Goal: Task Accomplishment & Management: Use online tool/utility

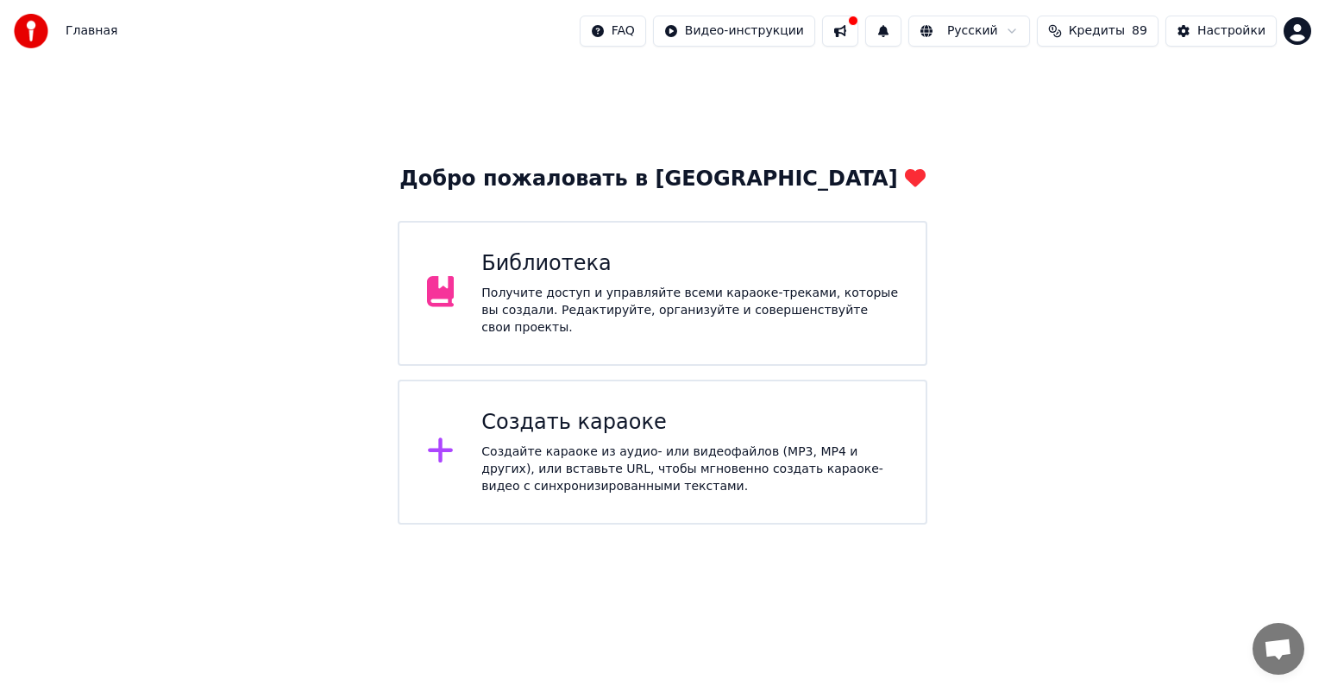
click at [690, 414] on div "Создать караоке" at bounding box center [690, 423] width 417 height 28
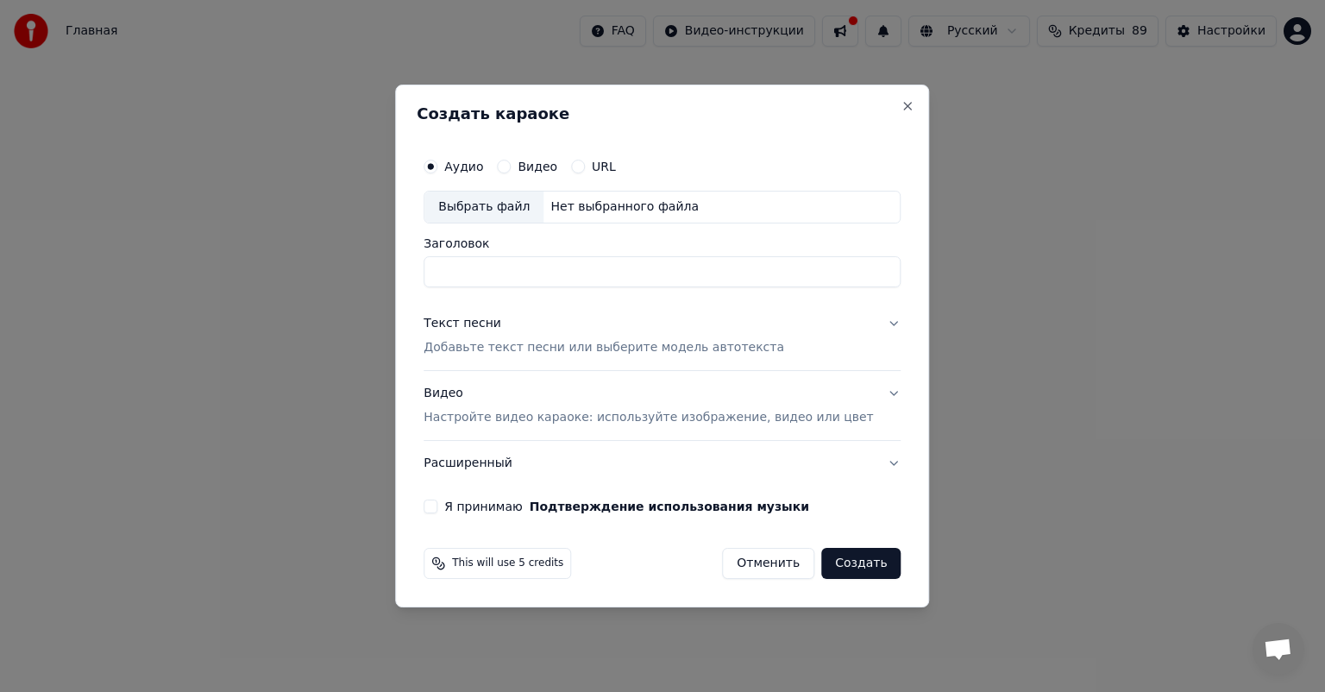
click at [511, 217] on div "Выбрать файл" at bounding box center [484, 207] width 119 height 31
type input "**********"
click at [828, 565] on button "Создать" at bounding box center [860, 563] width 79 height 31
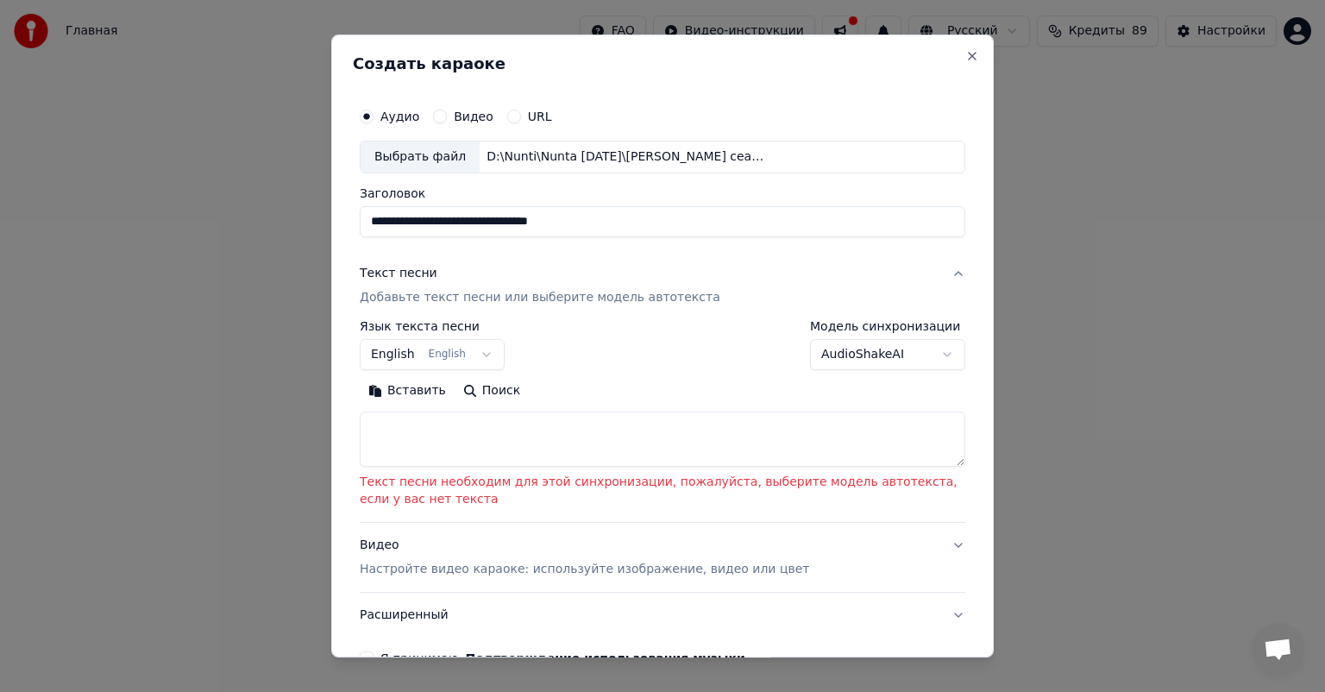
click at [514, 458] on textarea at bounding box center [663, 439] width 606 height 55
click at [687, 349] on div "**********" at bounding box center [663, 345] width 606 height 50
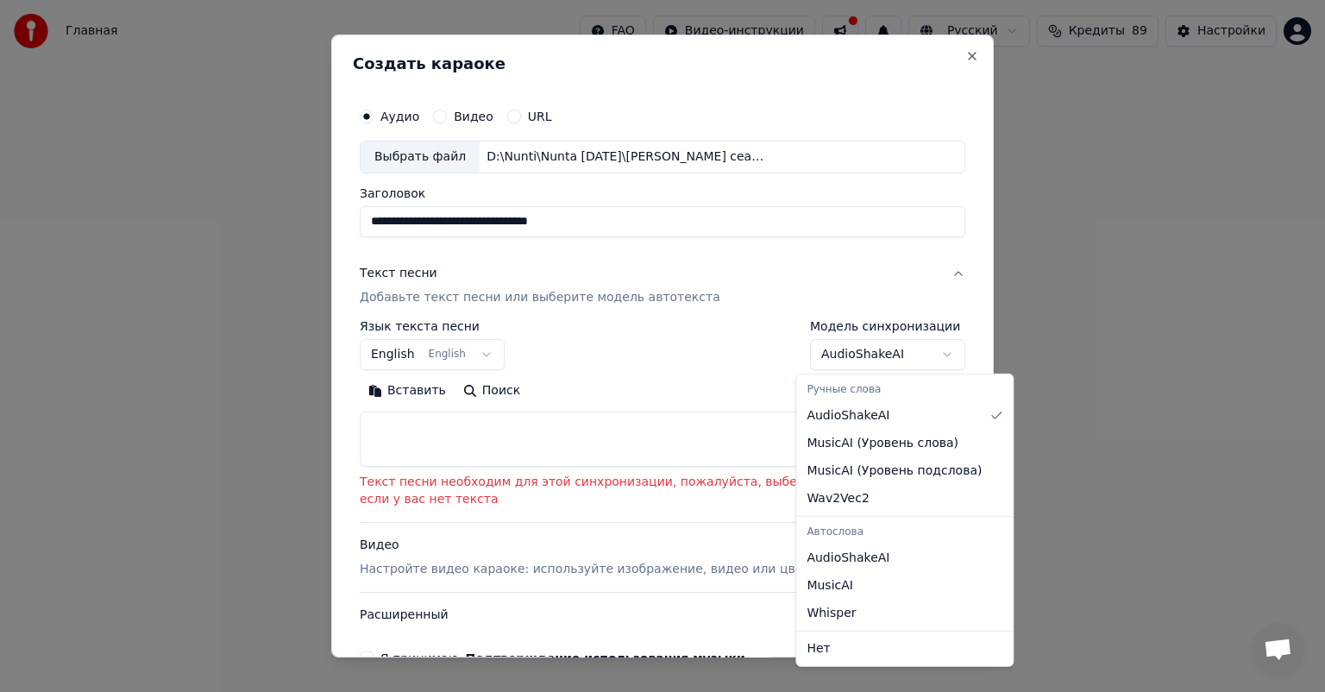
click at [897, 359] on body "**********" at bounding box center [662, 262] width 1325 height 525
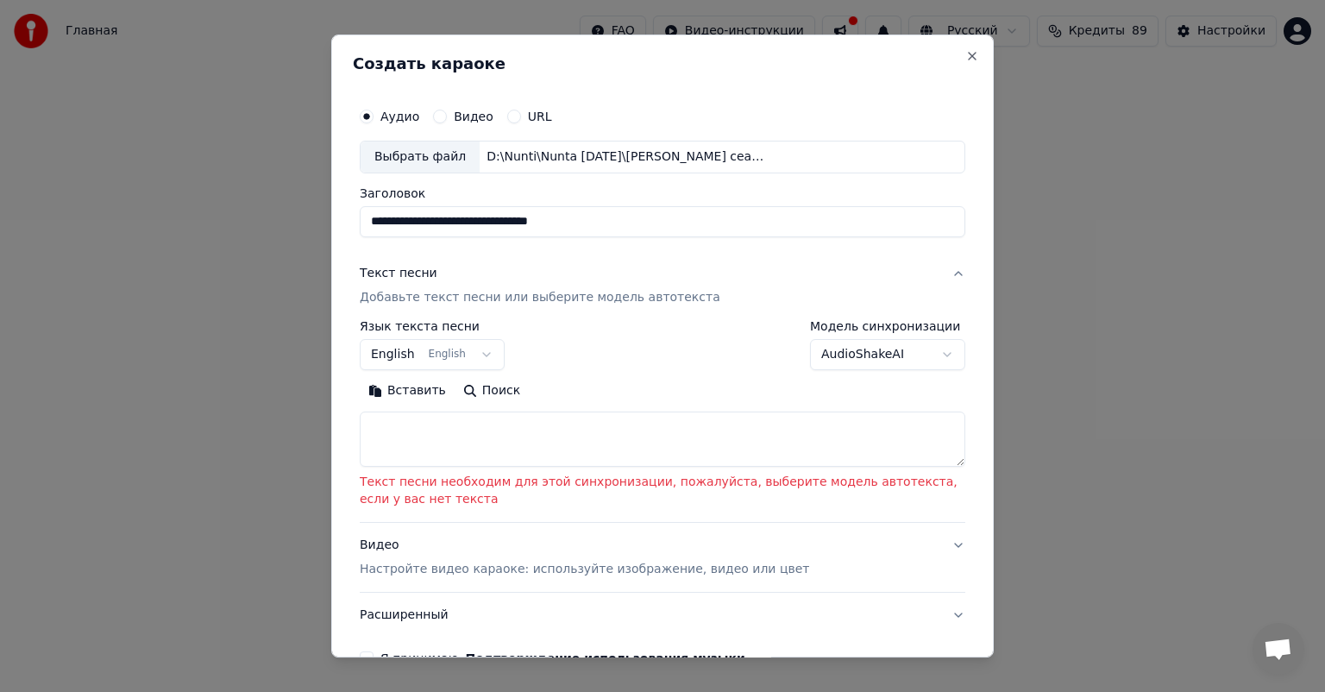
scroll to position [124, 0]
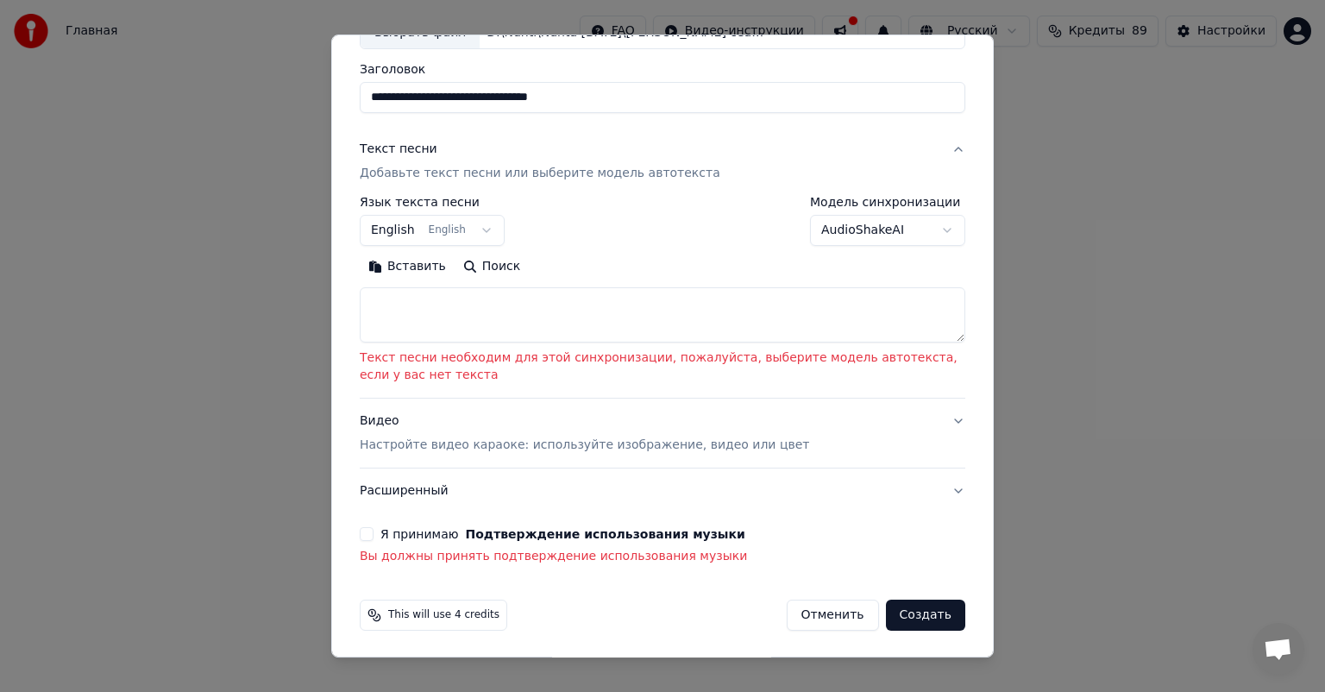
click at [915, 620] on button "Создать" at bounding box center [925, 615] width 79 height 31
click at [369, 538] on button "Я принимаю Подтверждение использования музыки" at bounding box center [367, 534] width 14 height 14
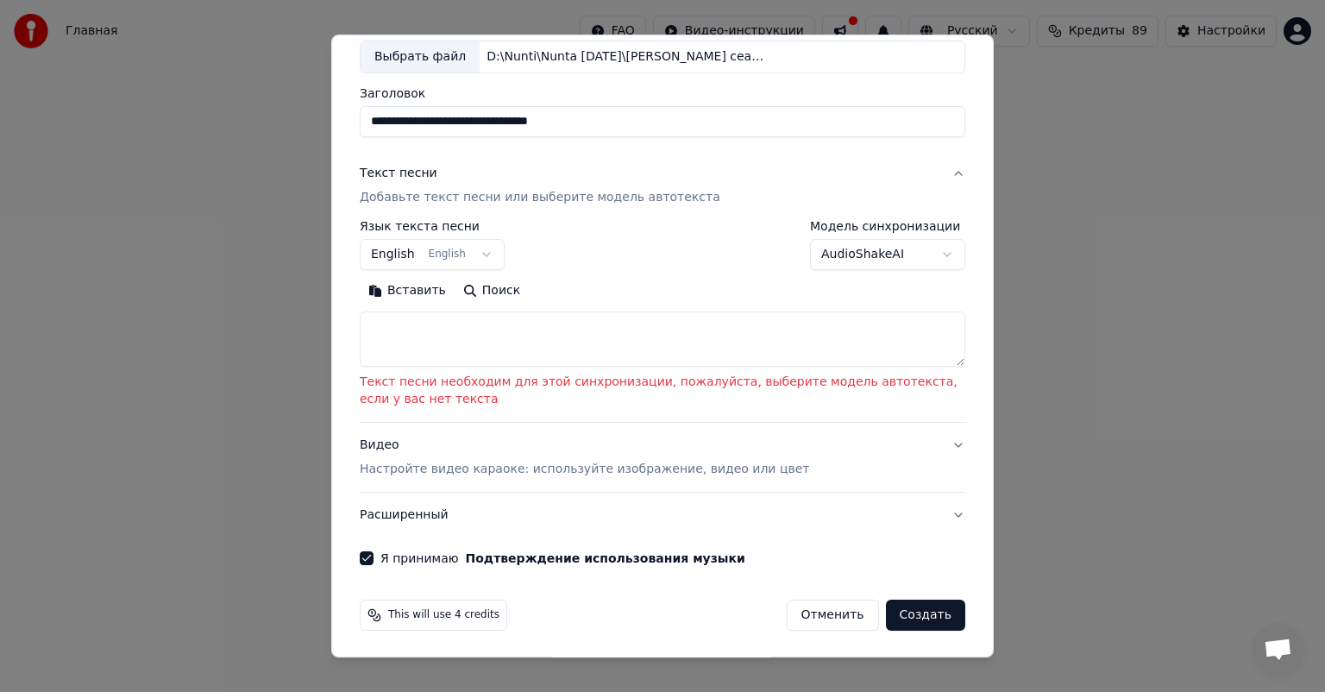
click at [917, 611] on button "Создать" at bounding box center [925, 615] width 79 height 31
click at [469, 261] on button "English English" at bounding box center [432, 254] width 145 height 31
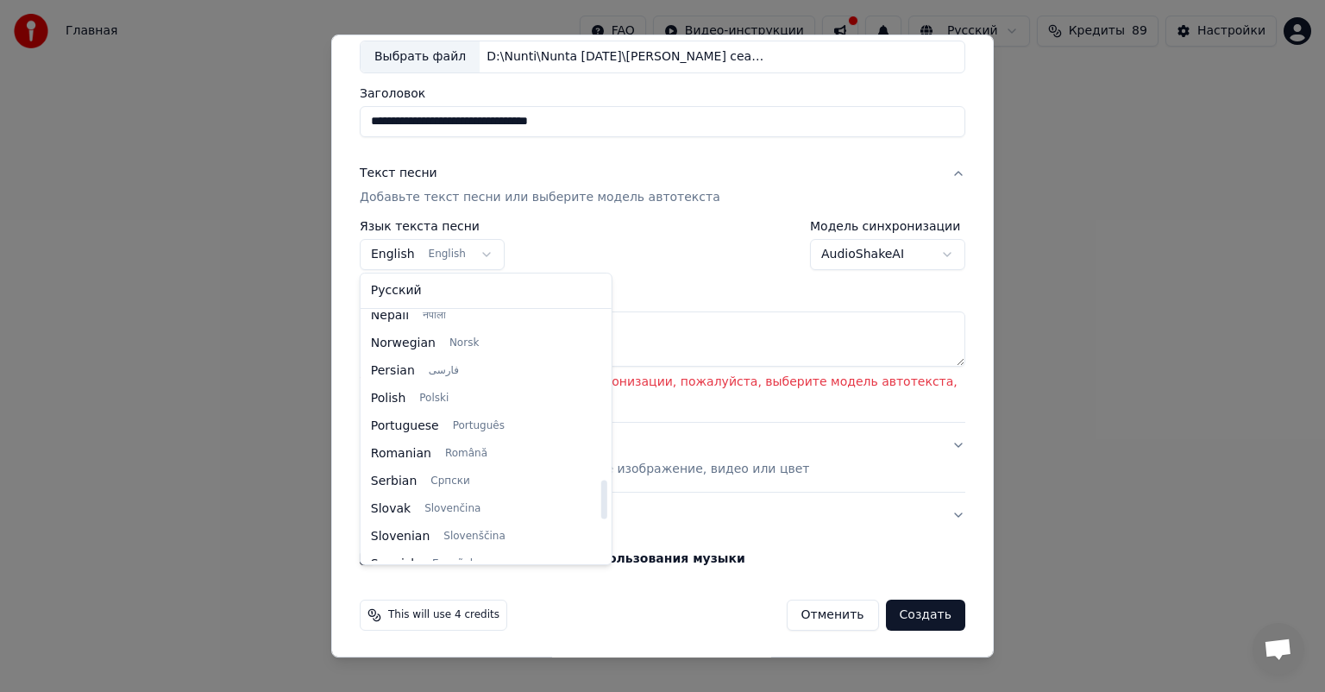
scroll to position [1063, 0]
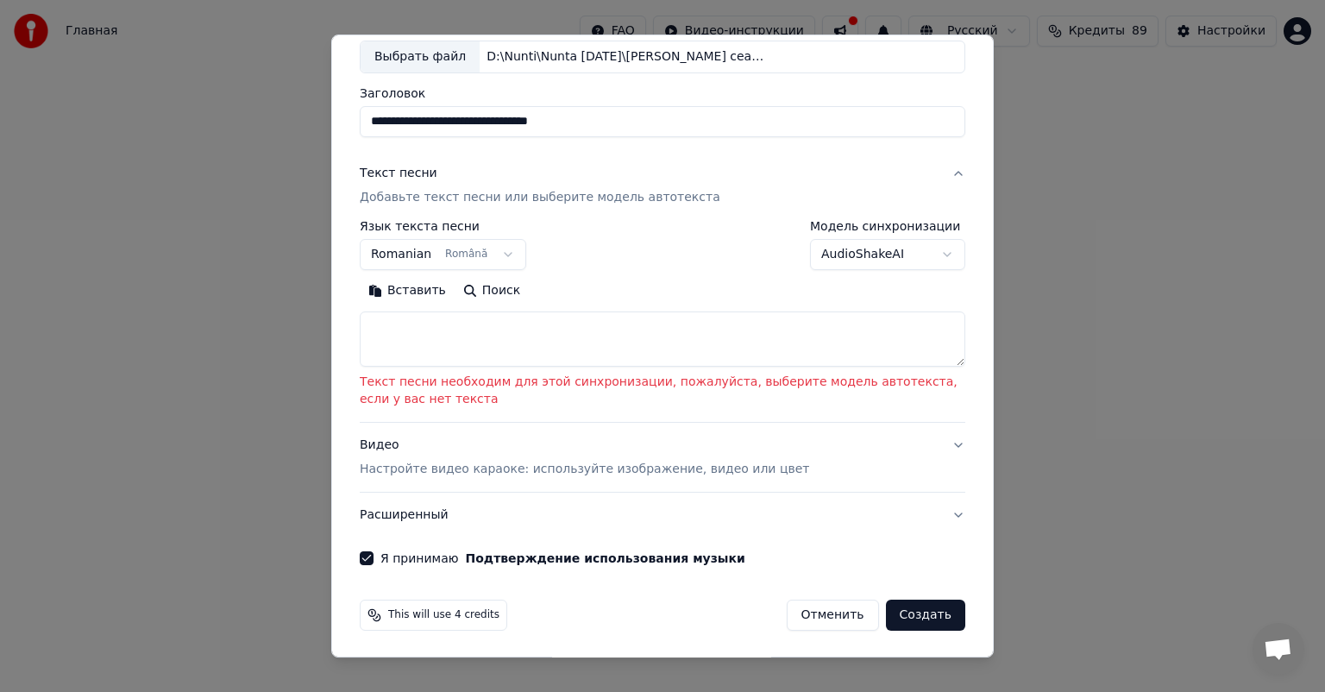
click at [911, 607] on button "Создать" at bounding box center [925, 615] width 79 height 31
select select "**"
click at [458, 333] on textarea at bounding box center [663, 339] width 606 height 55
paste textarea "**********"
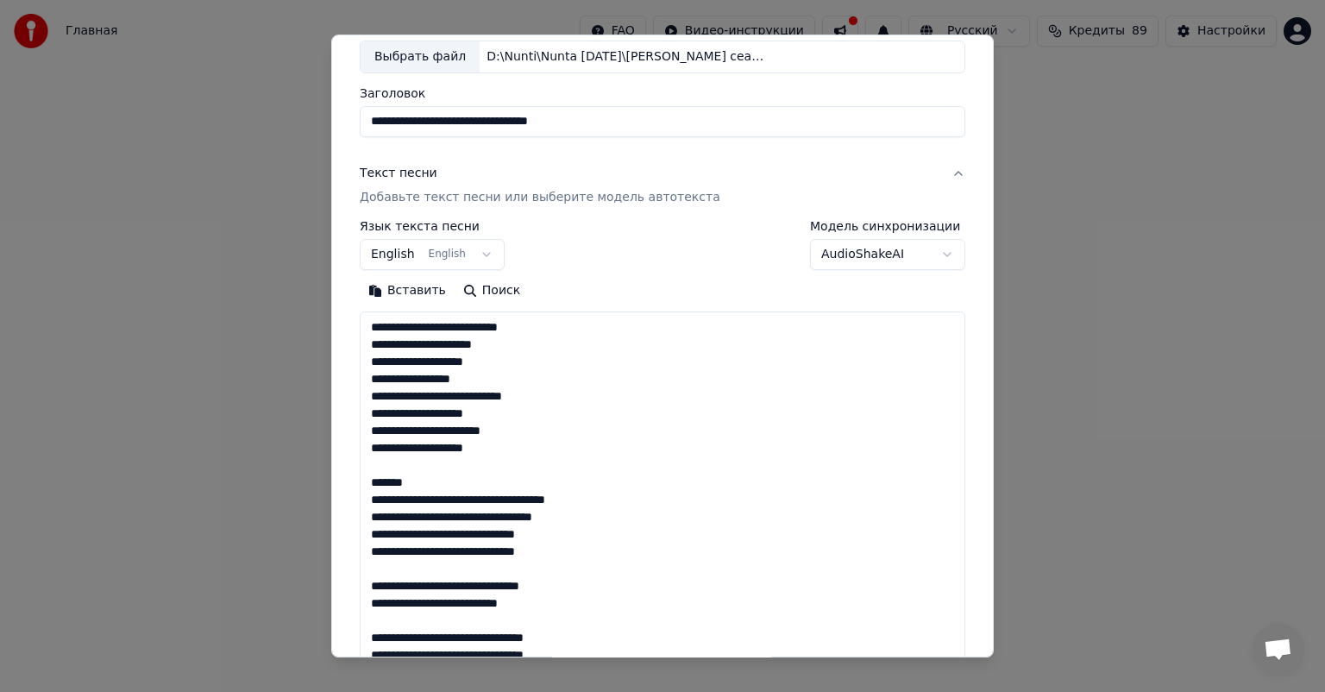
scroll to position [59, 0]
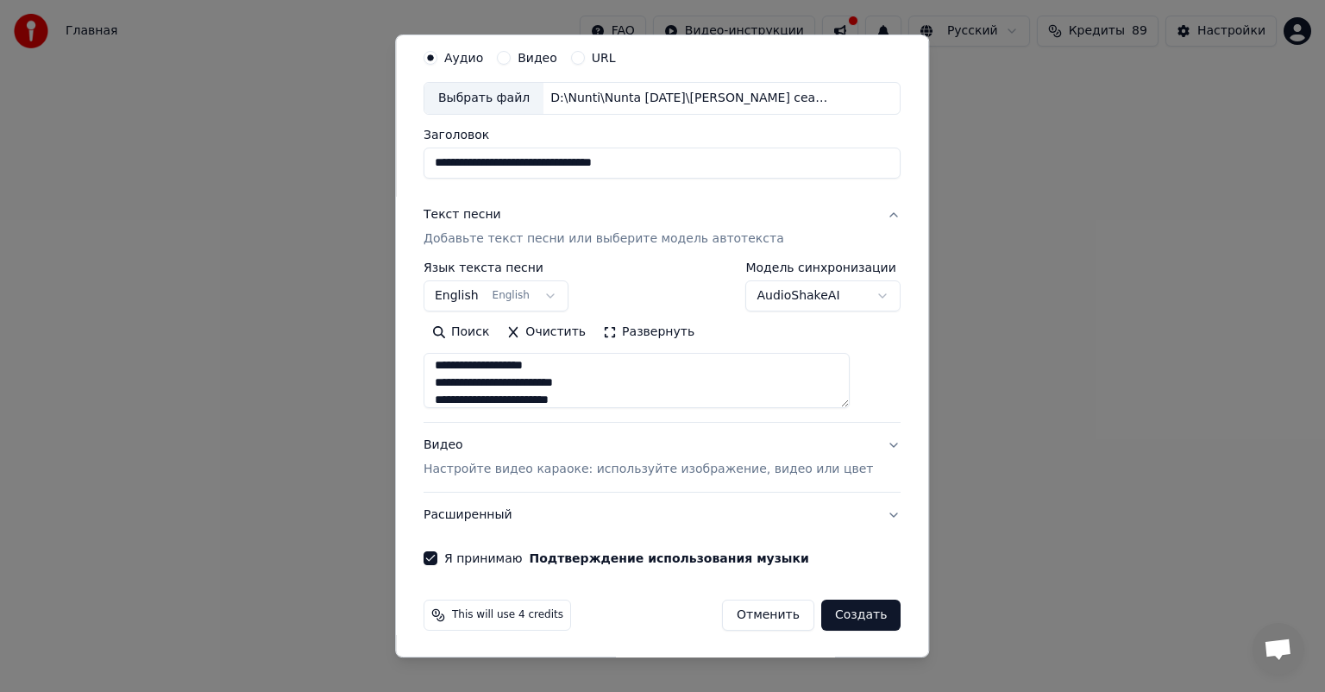
type textarea "**********"
click at [849, 619] on button "Создать" at bounding box center [860, 615] width 79 height 31
select select "**"
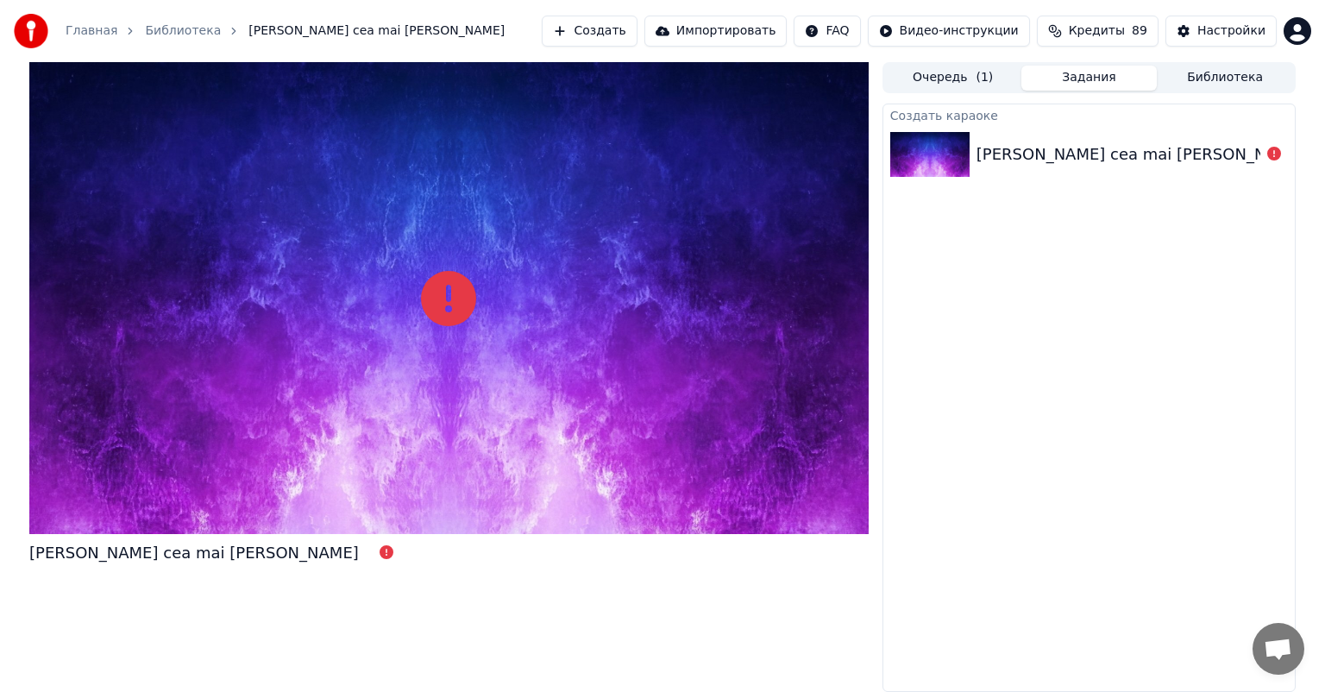
click at [1017, 154] on div "[PERSON_NAME] cea mai [PERSON_NAME]" at bounding box center [1142, 154] width 330 height 24
click at [157, 486] on div at bounding box center [449, 298] width 840 height 472
click at [204, 318] on div at bounding box center [449, 298] width 840 height 472
click at [949, 151] on img at bounding box center [930, 154] width 79 height 45
click at [1098, 85] on button "Задания" at bounding box center [1090, 78] width 136 height 25
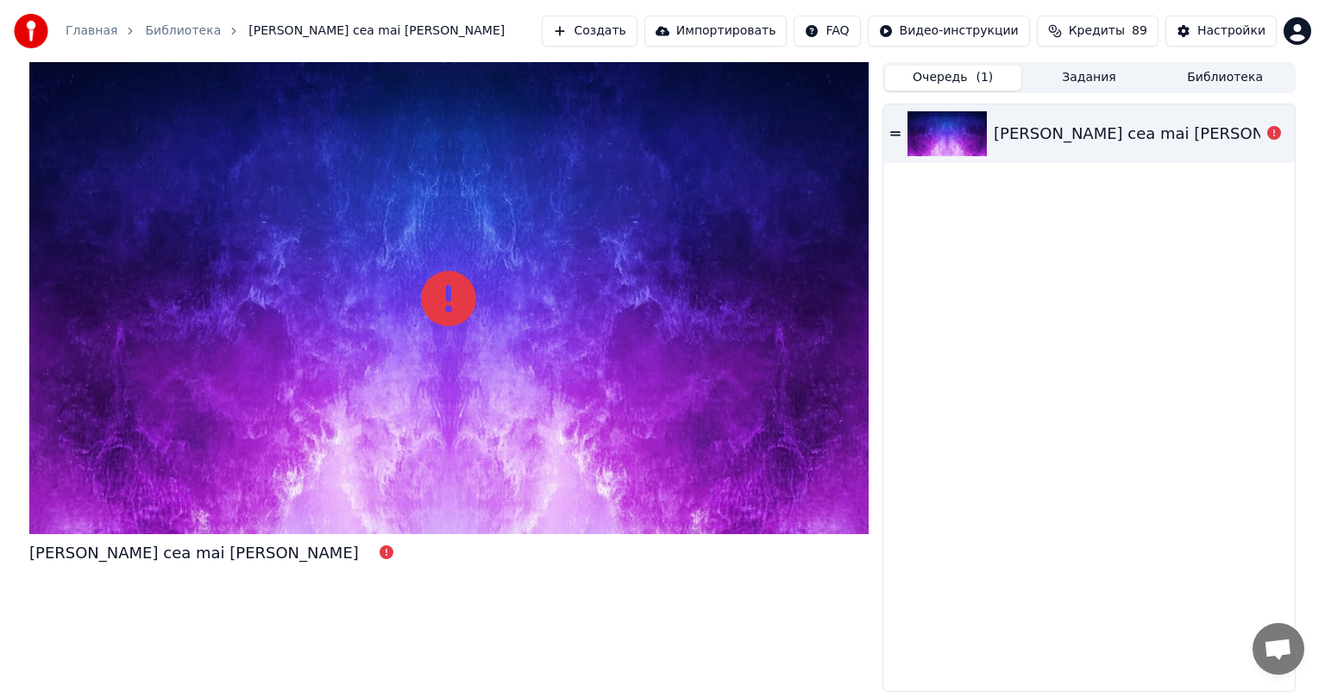
click at [991, 85] on button "Очередь ( 1 )" at bounding box center [953, 78] width 136 height 25
click at [1054, 125] on div "[PERSON_NAME] cea mai [PERSON_NAME]" at bounding box center [1159, 134] width 330 height 24
click at [1281, 132] on div at bounding box center [1275, 133] width 28 height 21
click at [1197, 135] on div "[PERSON_NAME] cea mai [PERSON_NAME]" at bounding box center [1159, 134] width 330 height 24
click at [1270, 129] on icon at bounding box center [1275, 133] width 14 height 14
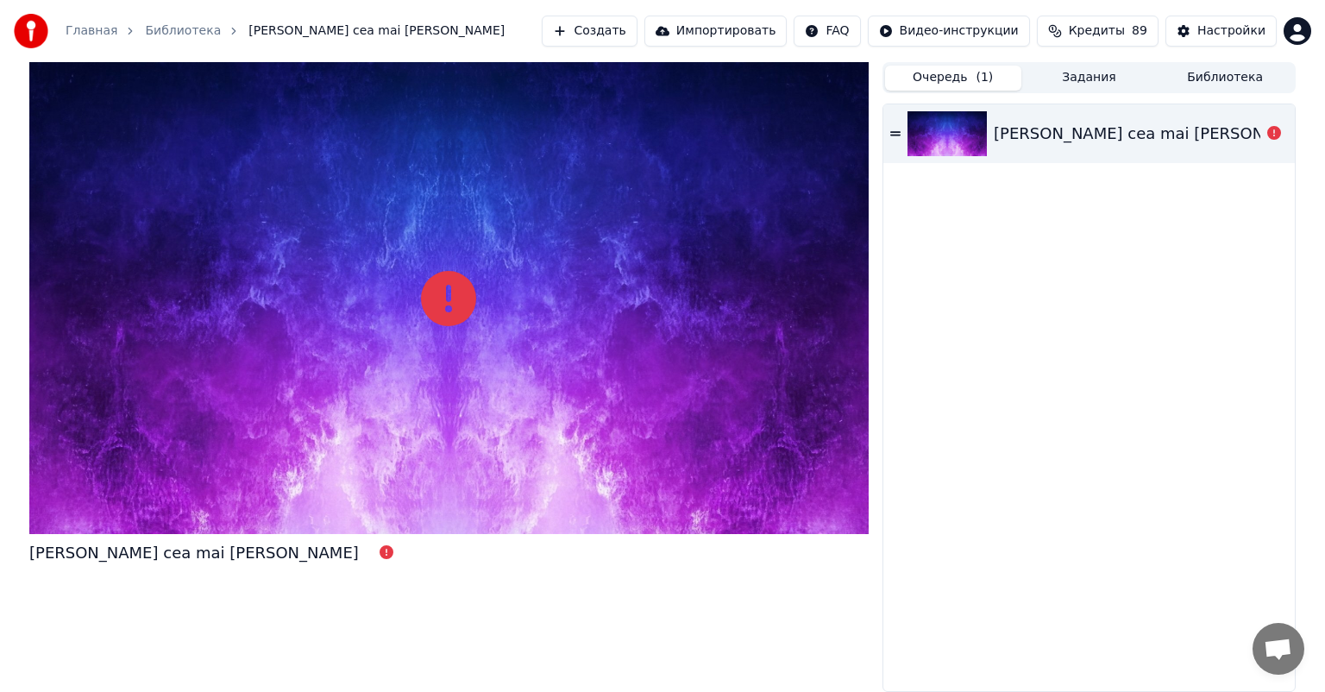
click at [255, 346] on div at bounding box center [449, 298] width 840 height 472
click at [406, 26] on span "[PERSON_NAME] cea mai [PERSON_NAME]" at bounding box center [377, 30] width 256 height 17
click at [104, 28] on link "Главная" at bounding box center [92, 30] width 52 height 17
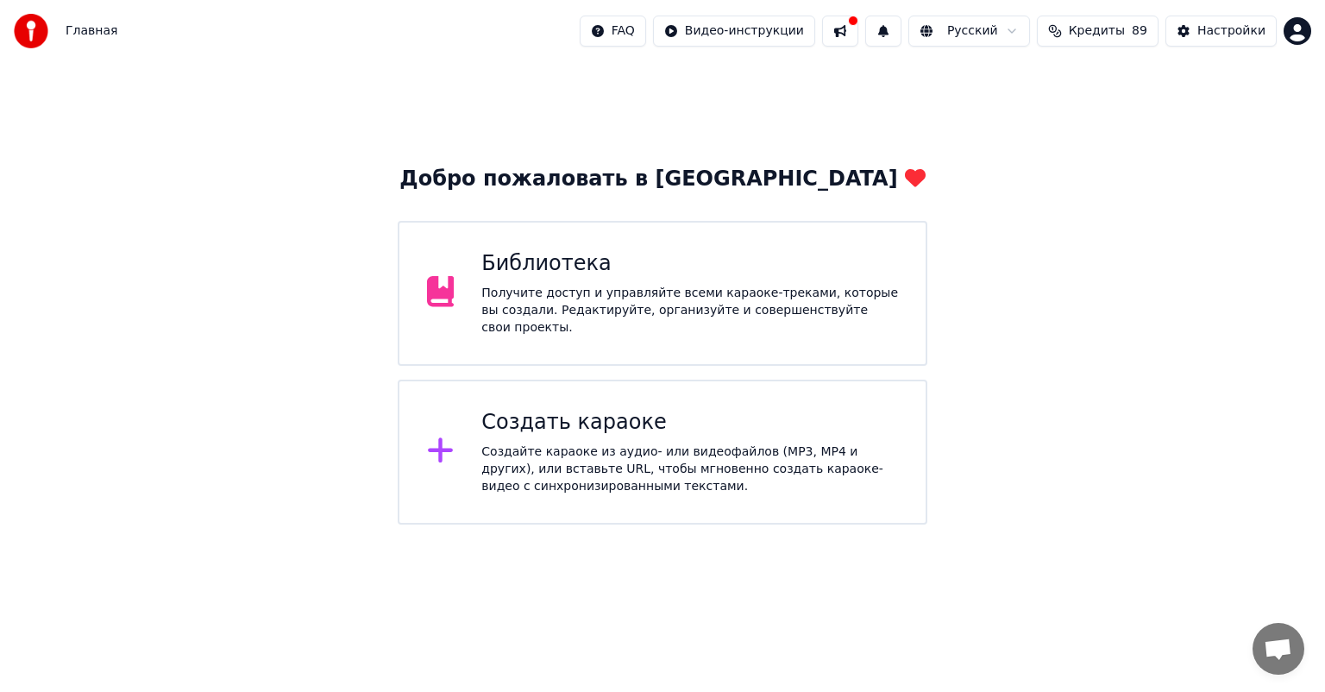
click at [513, 278] on div "Библиотека" at bounding box center [690, 264] width 417 height 28
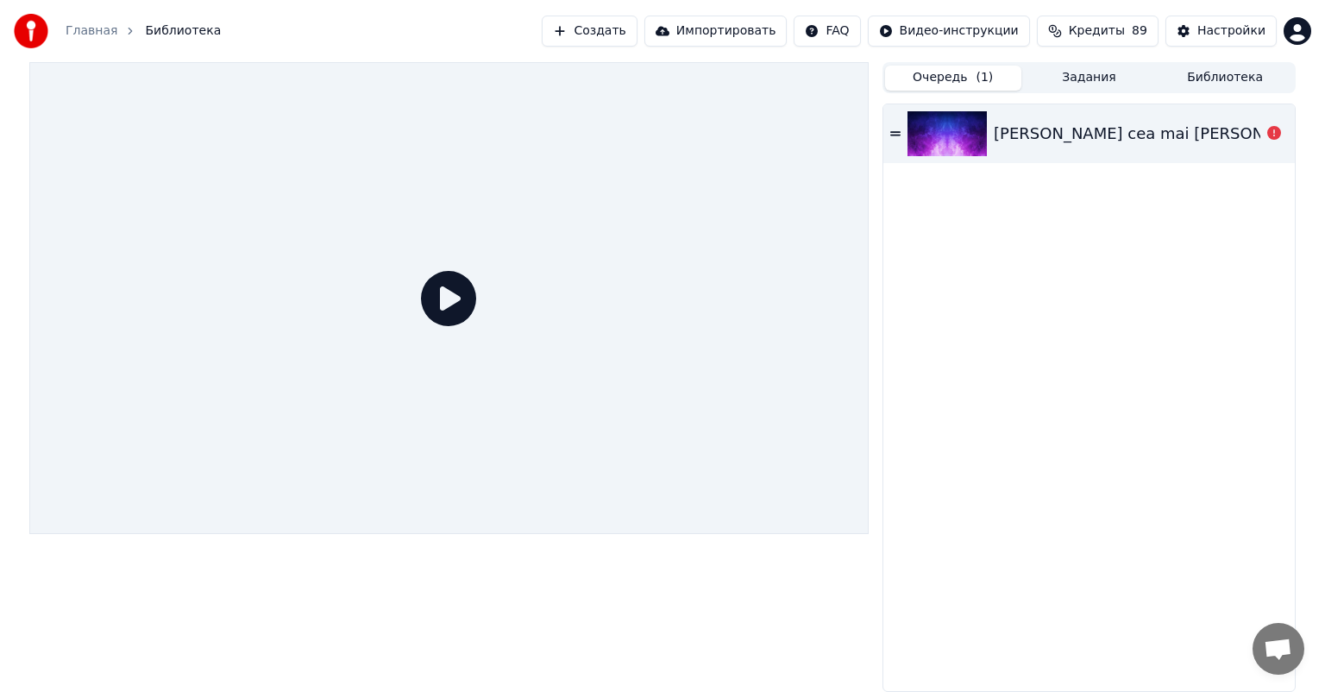
click at [1049, 148] on div "[PERSON_NAME] cea mai [PERSON_NAME]" at bounding box center [1090, 133] width 412 height 59
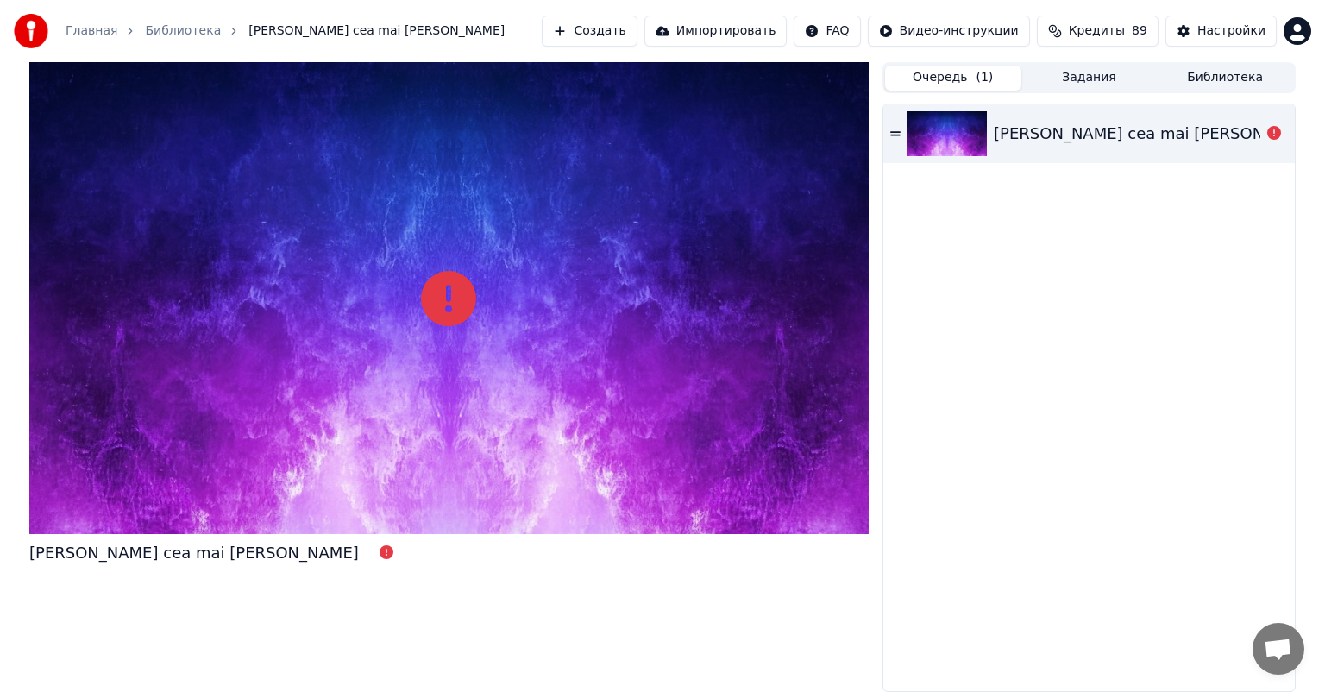
click at [1092, 71] on button "Задания" at bounding box center [1090, 78] width 136 height 25
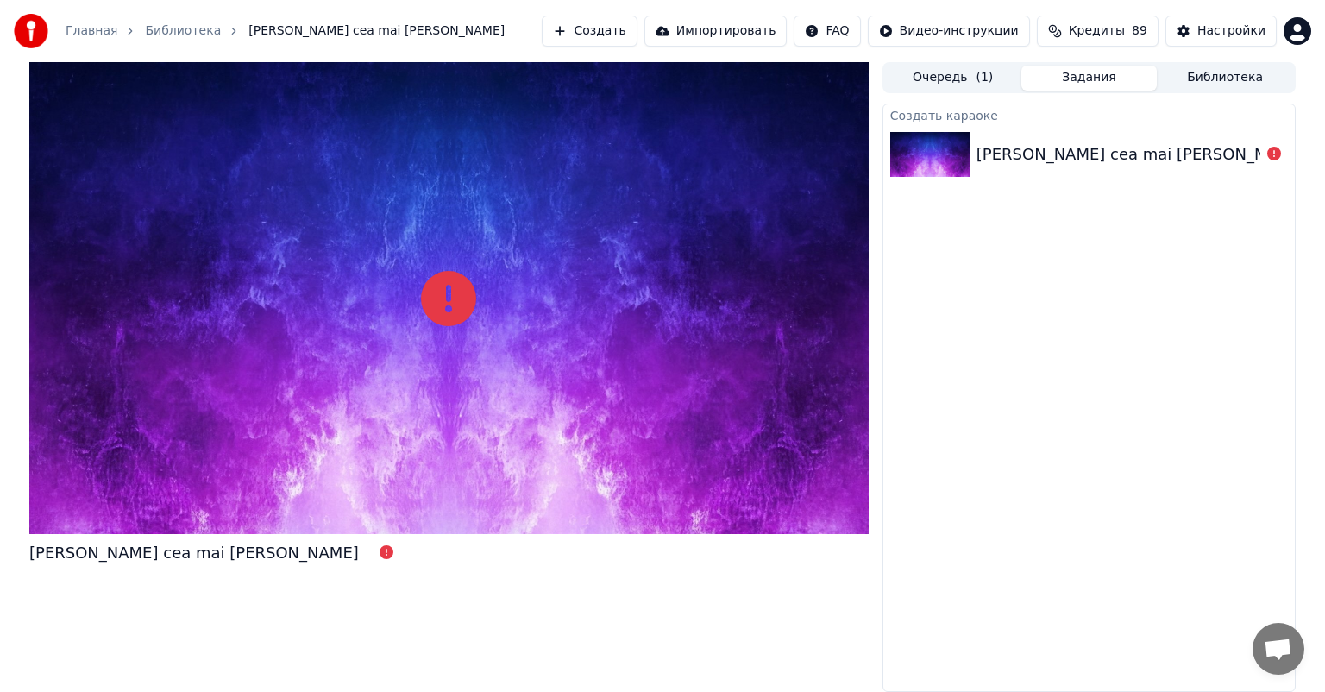
click at [969, 85] on button "Очередь ( 1 )" at bounding box center [953, 78] width 136 height 25
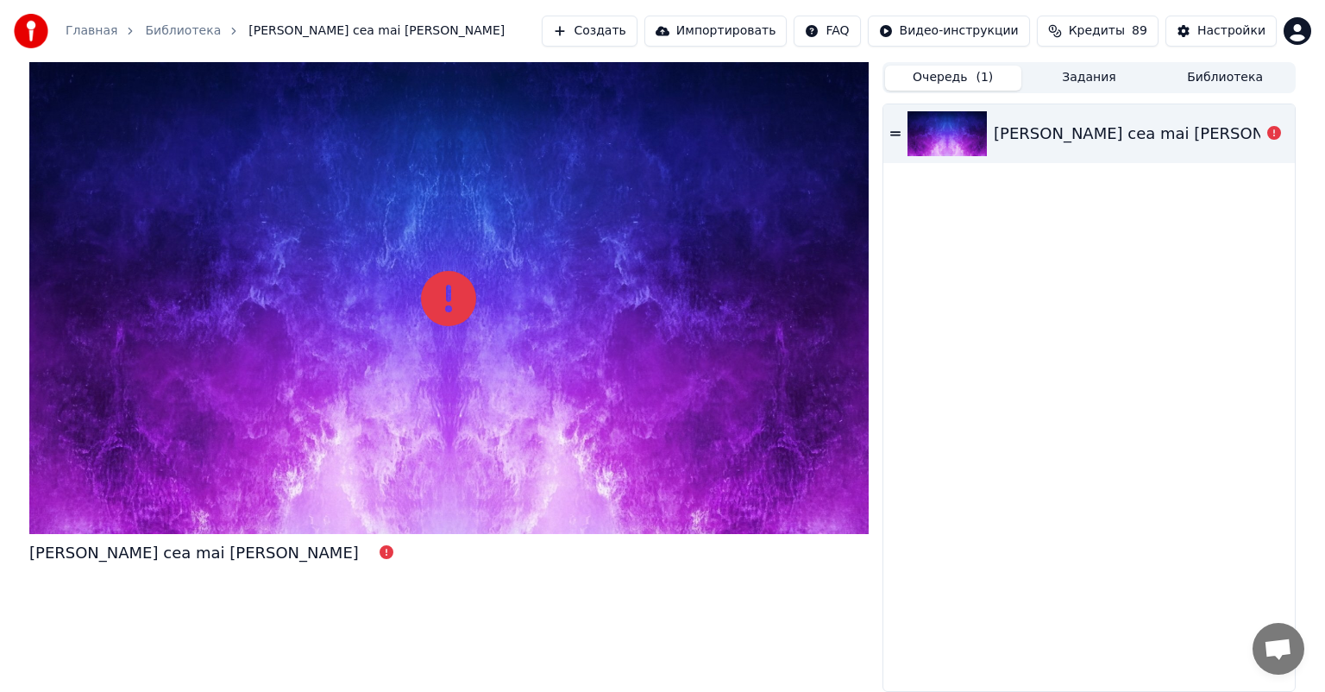
click at [1048, 139] on div "[PERSON_NAME] cea mai [PERSON_NAME]" at bounding box center [1159, 134] width 330 height 24
click at [899, 135] on icon at bounding box center [896, 133] width 10 height 4
click at [1270, 133] on icon at bounding box center [1275, 133] width 14 height 14
click at [177, 28] on link "Библиотека" at bounding box center [183, 30] width 76 height 17
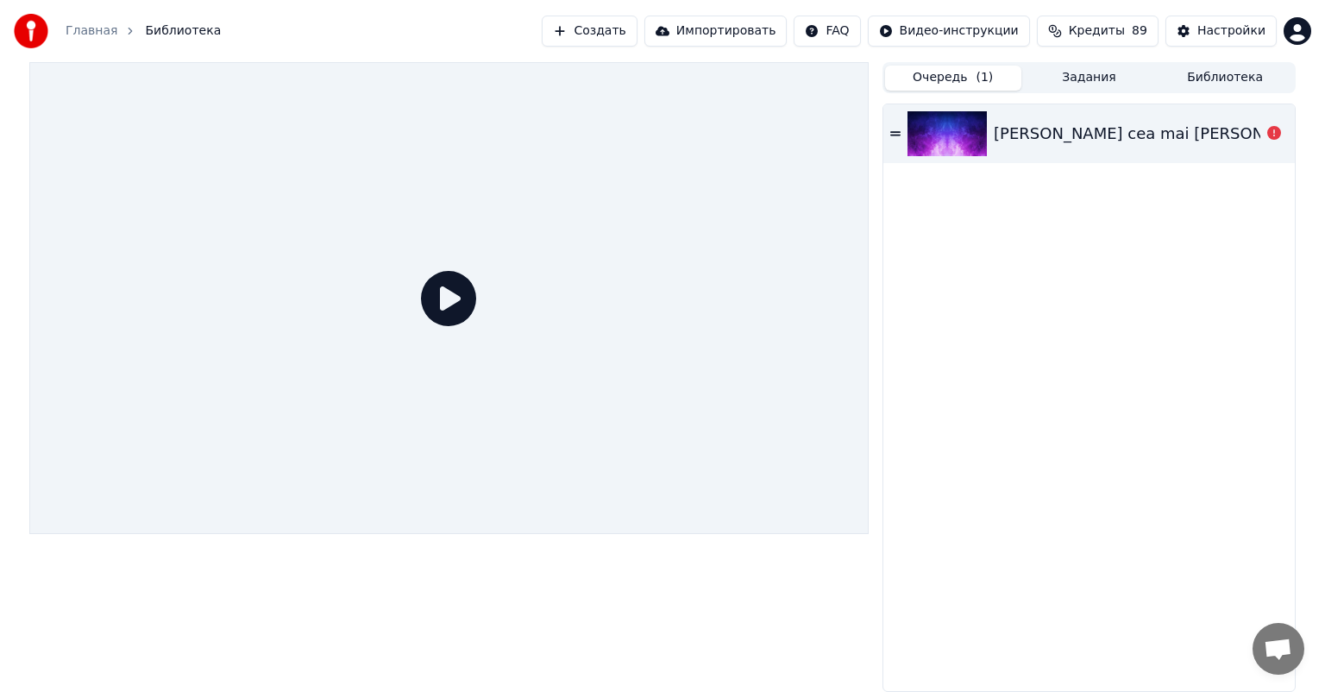
click at [93, 30] on link "Главная" at bounding box center [92, 30] width 52 height 17
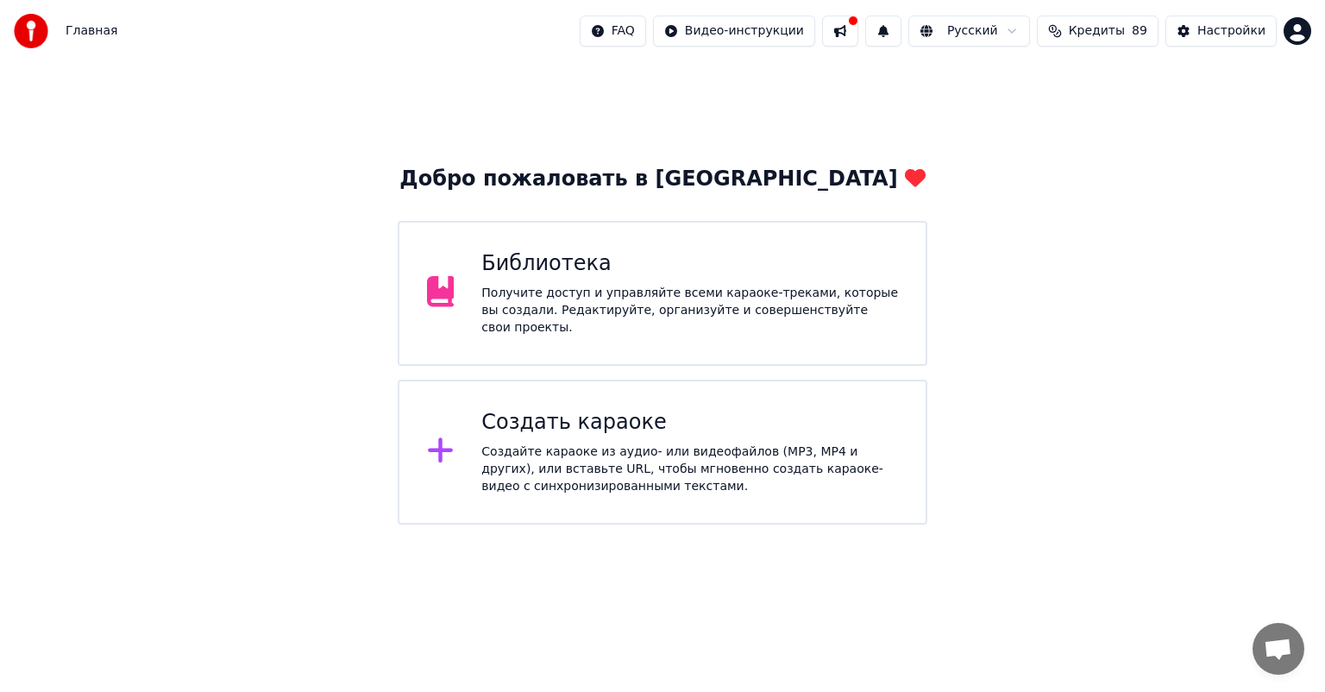
click at [542, 418] on div "Создать караоке" at bounding box center [690, 423] width 417 height 28
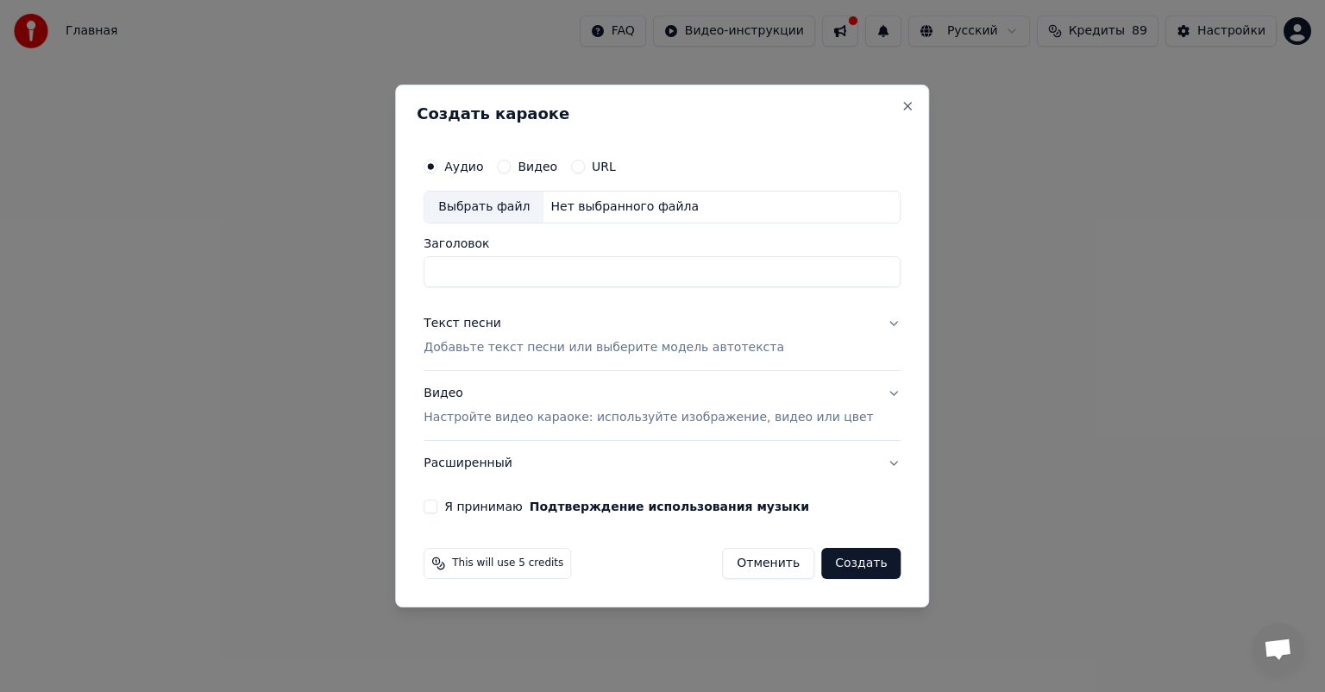
click at [526, 213] on div "Выбрать файл" at bounding box center [484, 207] width 119 height 31
type input "**********"
click at [873, 324] on button "Текст песни Добавьте текст песни или выберите модель автотекста" at bounding box center [662, 335] width 477 height 69
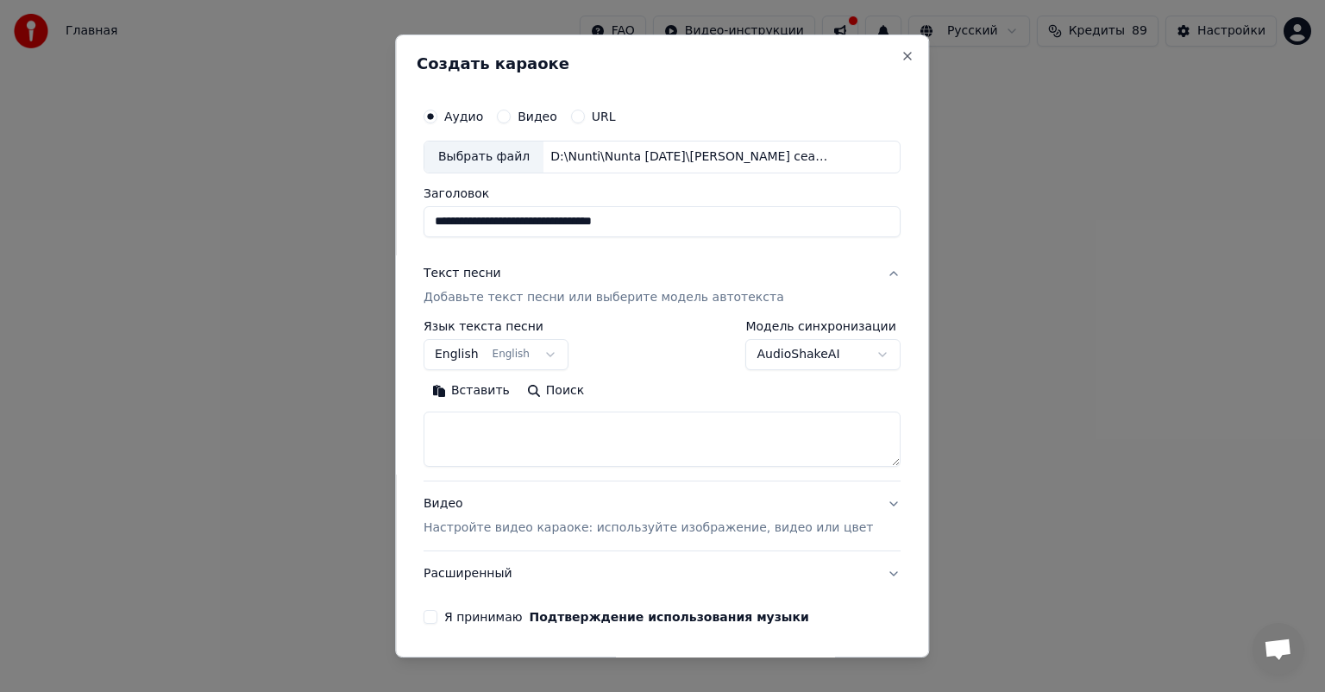
click at [859, 353] on body "**********" at bounding box center [662, 262] width 1325 height 525
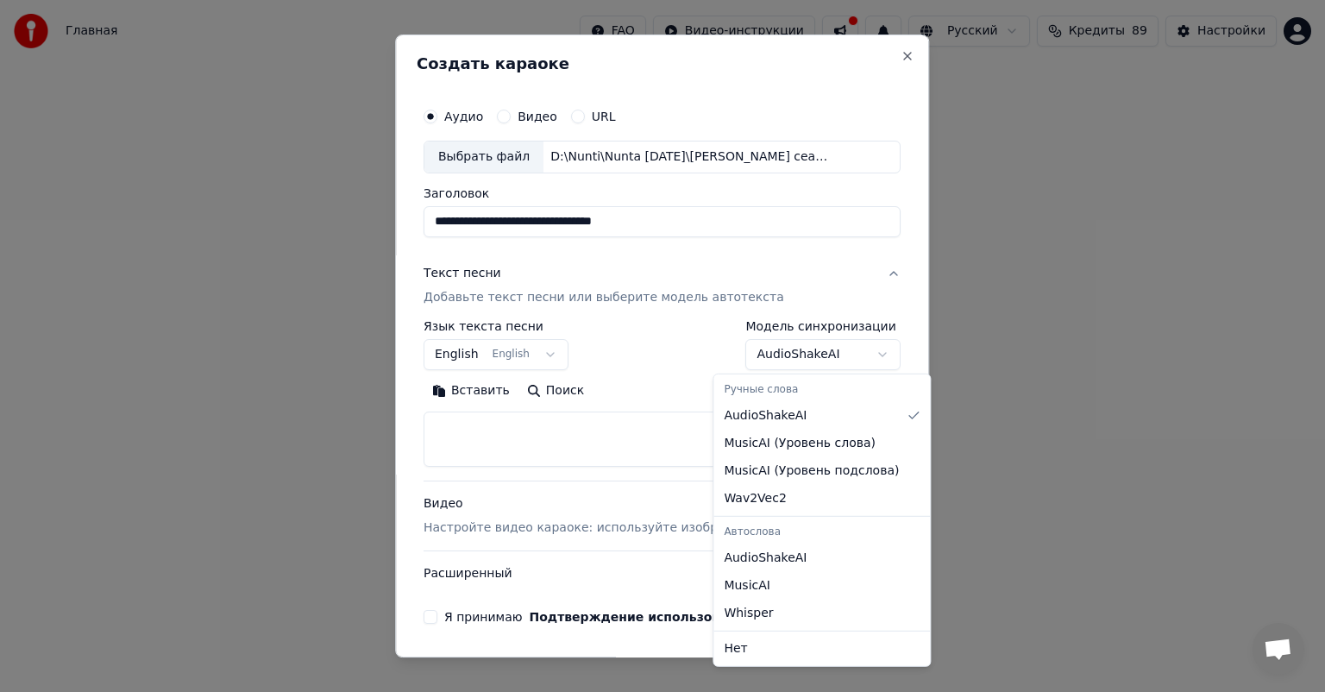
click at [857, 355] on body "**********" at bounding box center [662, 262] width 1325 height 525
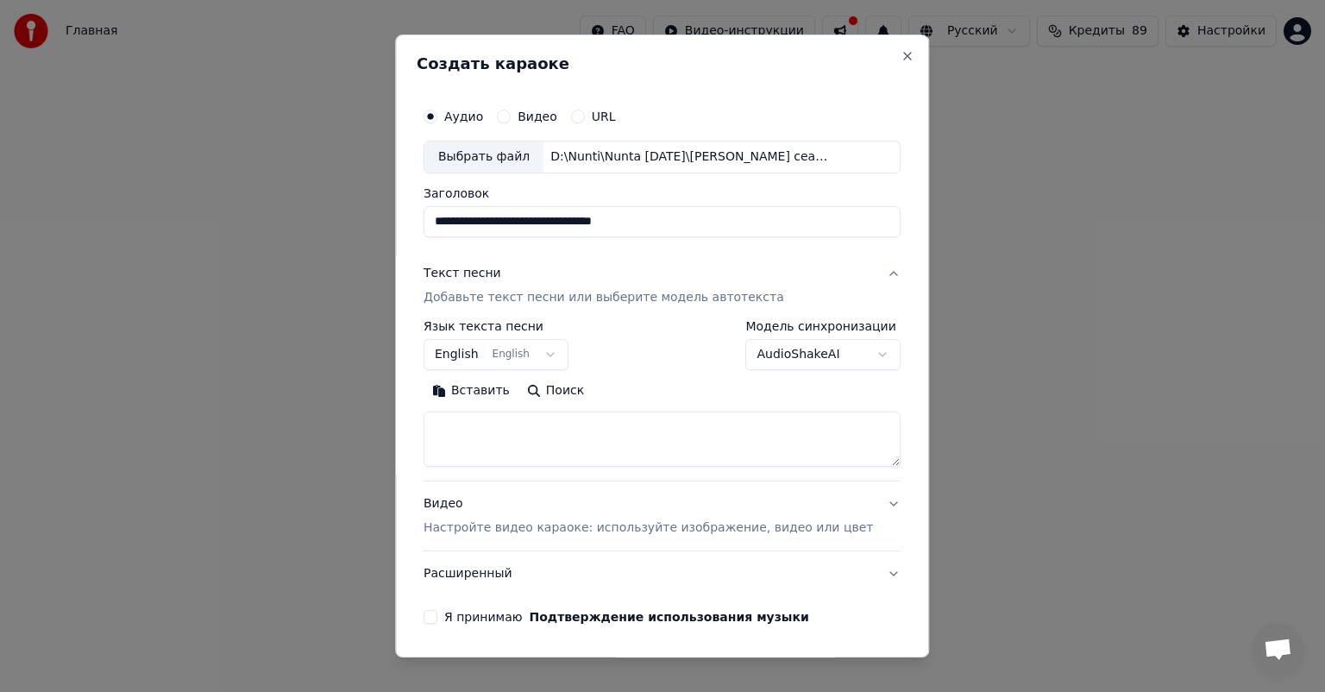
click at [557, 352] on body "**********" at bounding box center [662, 262] width 1325 height 525
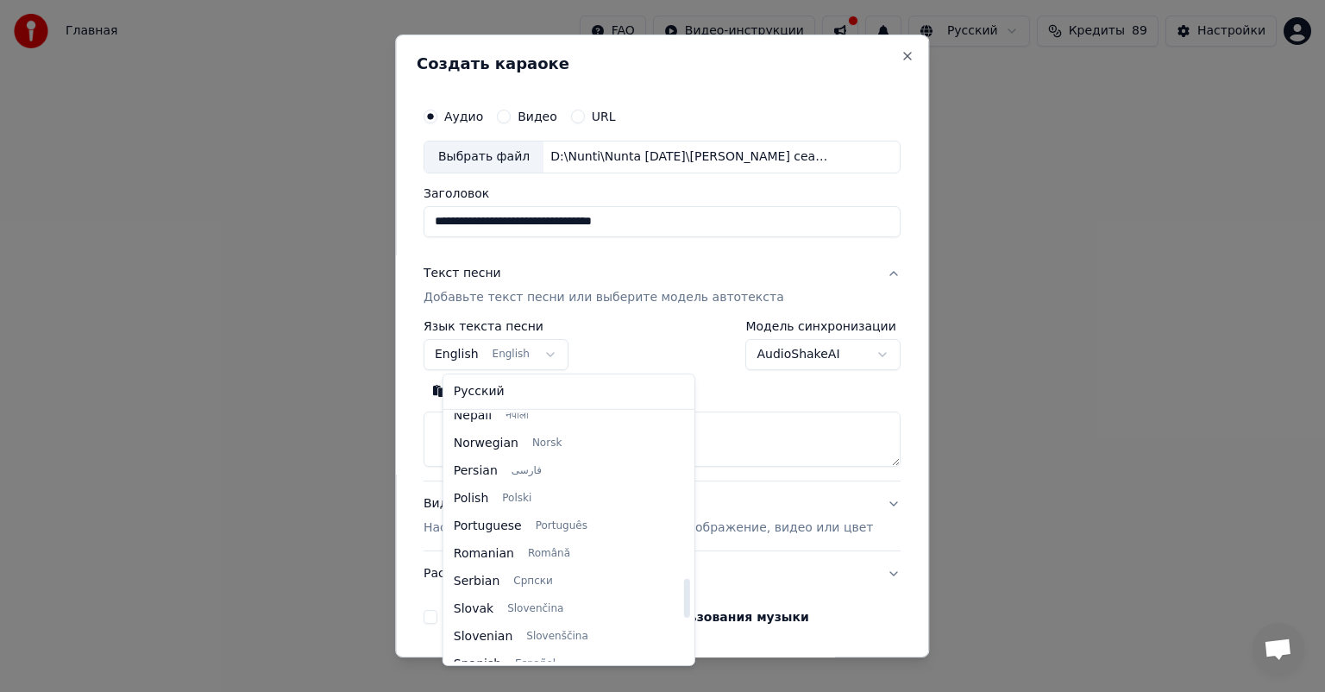
scroll to position [1061, 0]
select select "**"
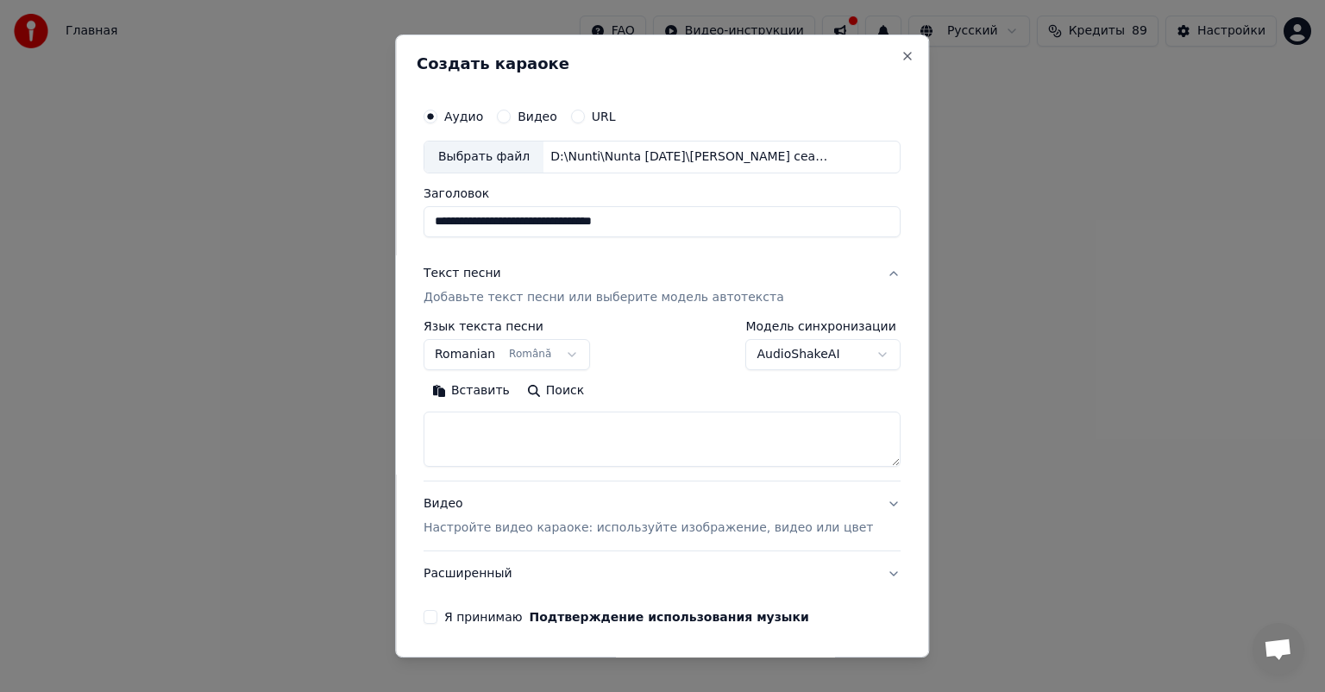
click at [561, 450] on textarea at bounding box center [662, 439] width 477 height 55
paste textarea "**********"
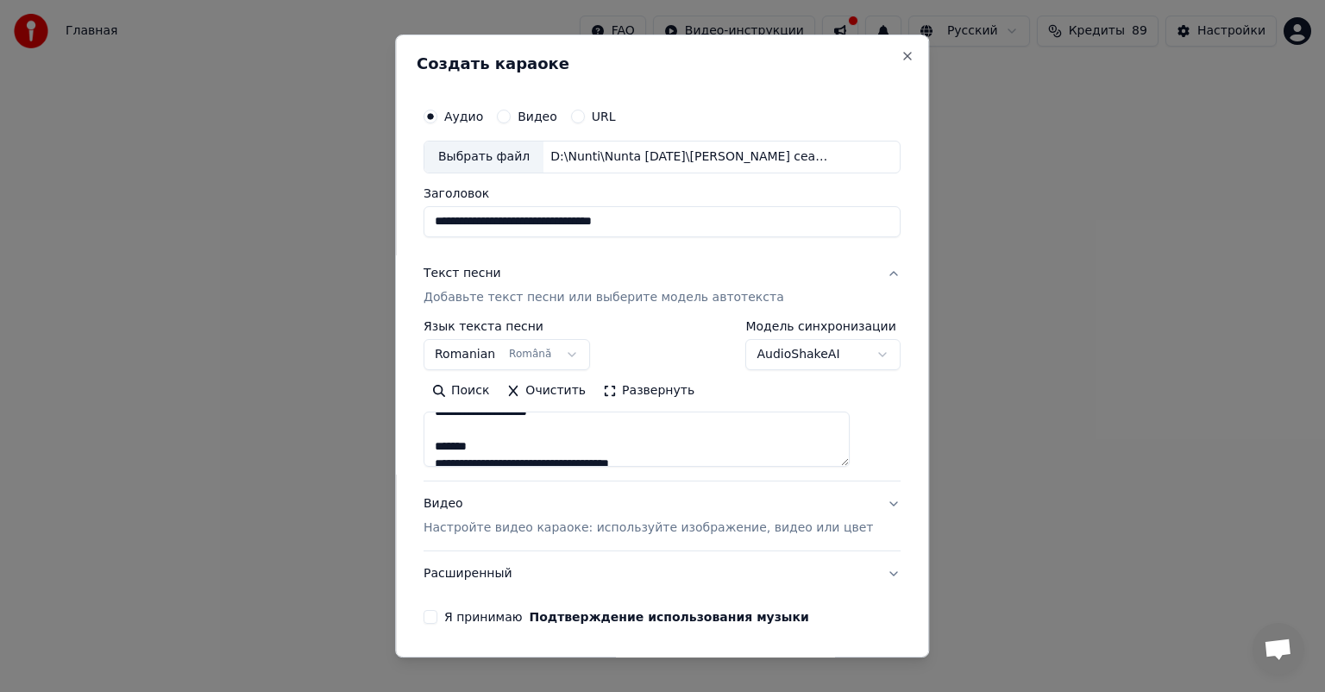
click at [515, 450] on textarea "**********" at bounding box center [637, 439] width 426 height 55
click at [625, 442] on textarea "**********" at bounding box center [637, 439] width 426 height 55
click at [448, 429] on textarea "**********" at bounding box center [637, 439] width 426 height 55
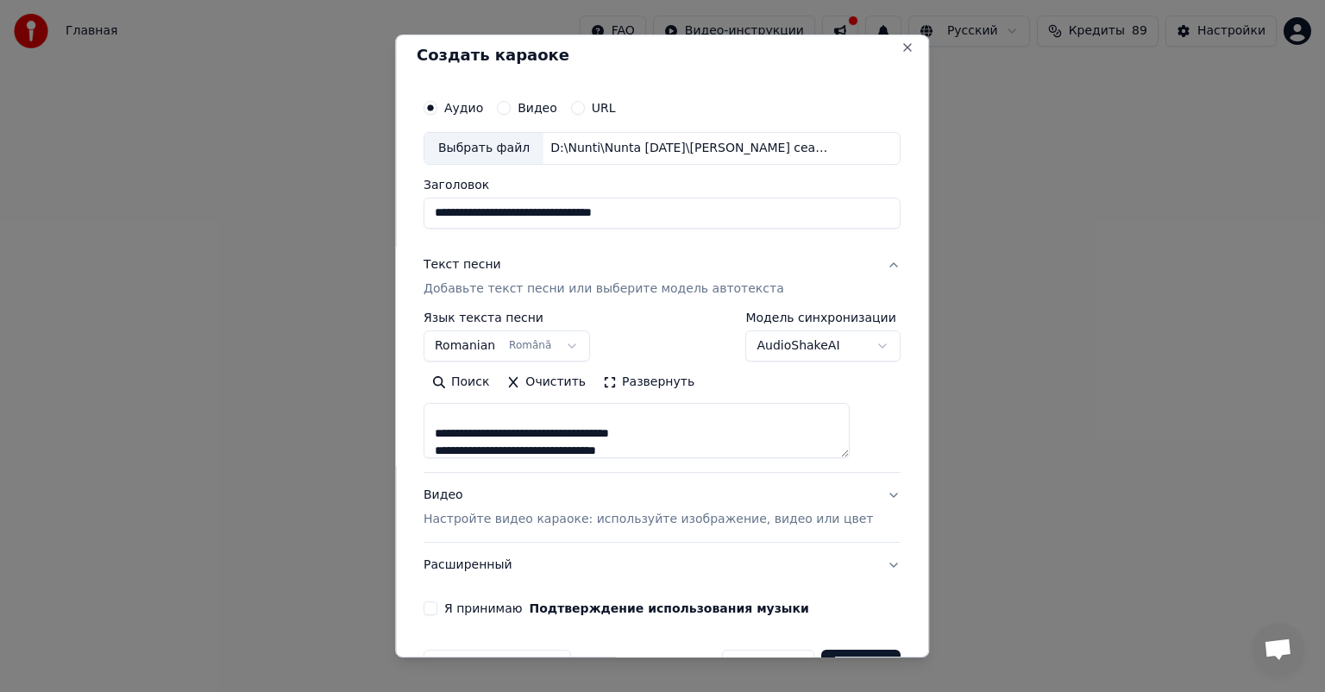
scroll to position [145, 0]
type textarea "**********"
click at [437, 608] on button "Я принимаю Подтверждение использования музыки" at bounding box center [431, 608] width 14 height 14
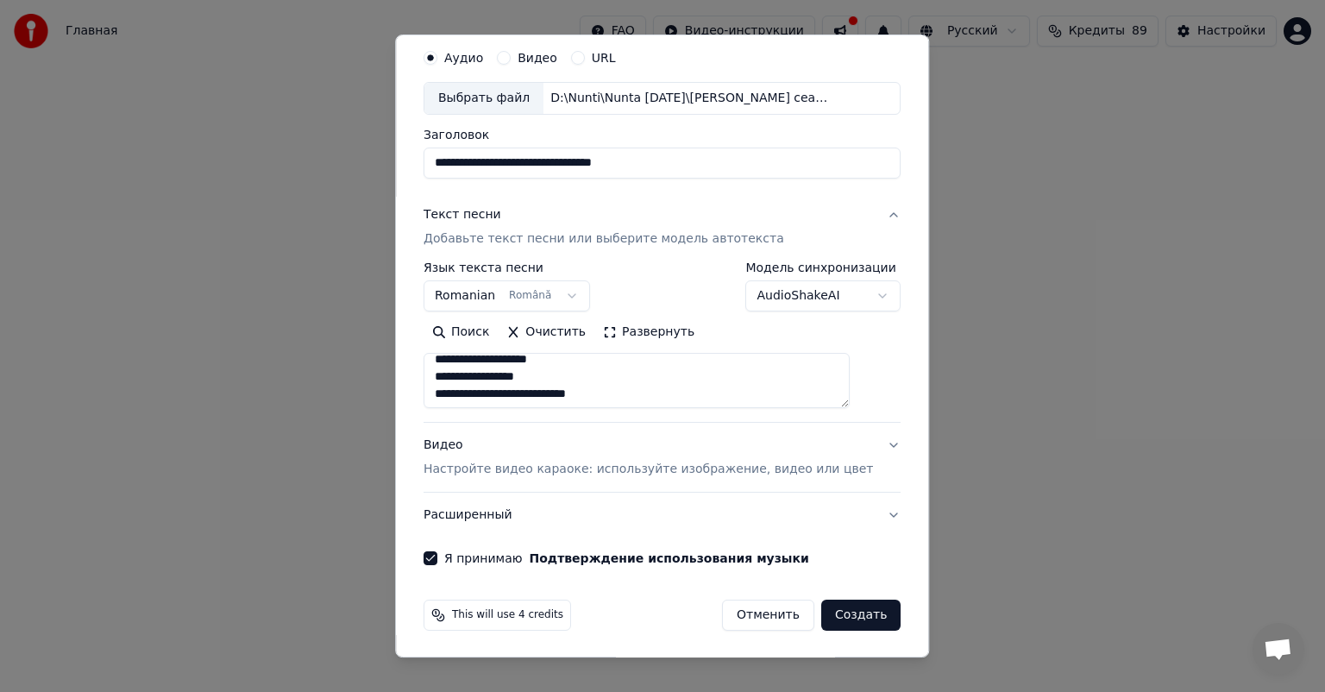
scroll to position [0, 0]
click at [831, 614] on button "Создать" at bounding box center [860, 615] width 79 height 31
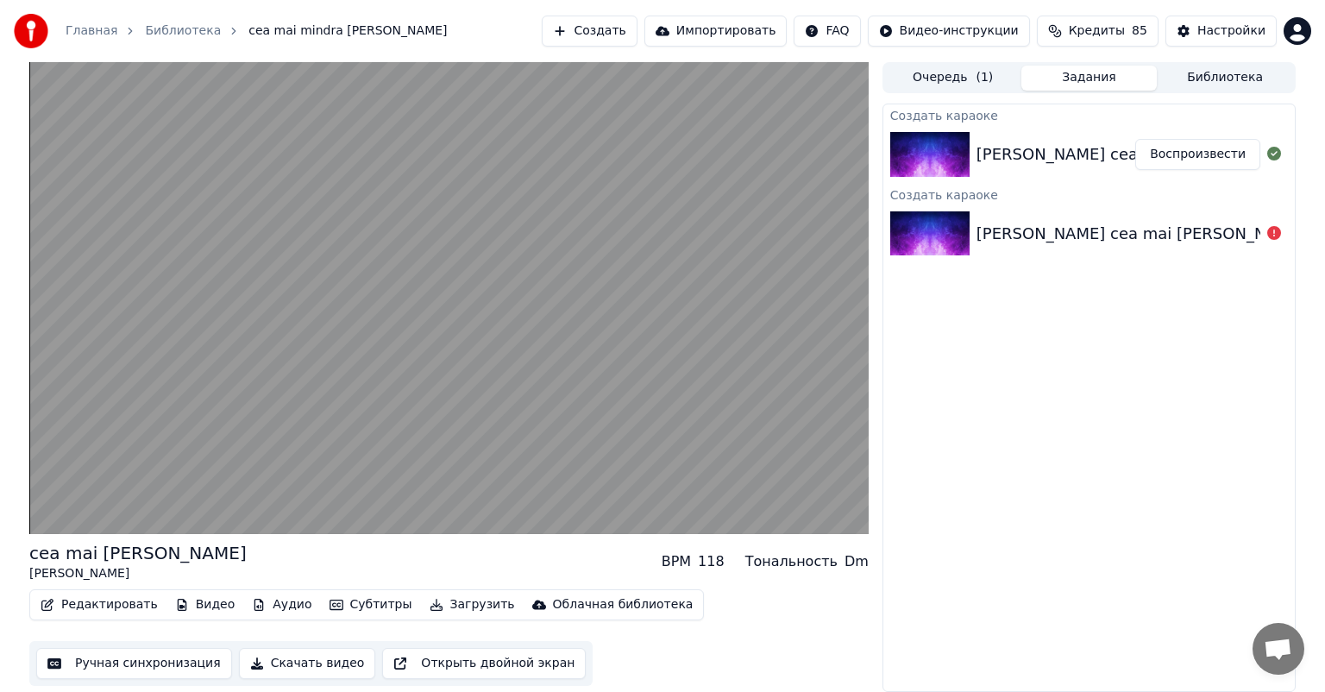
click at [831, 614] on div "Редактировать Видео Аудио Субтитры Загрузить Облачная библиотека Ручная синхрон…" at bounding box center [449, 637] width 840 height 97
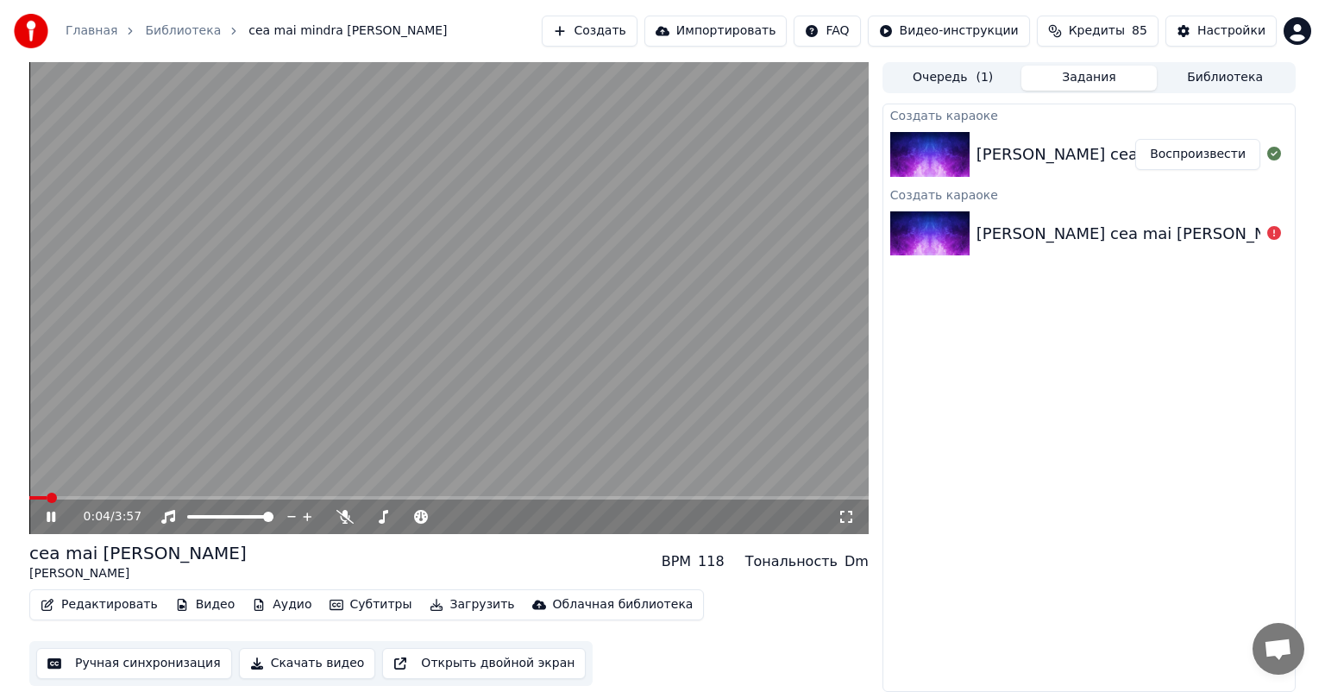
click at [44, 521] on icon at bounding box center [63, 517] width 41 height 14
click at [280, 601] on button "Аудио" at bounding box center [281, 605] width 73 height 24
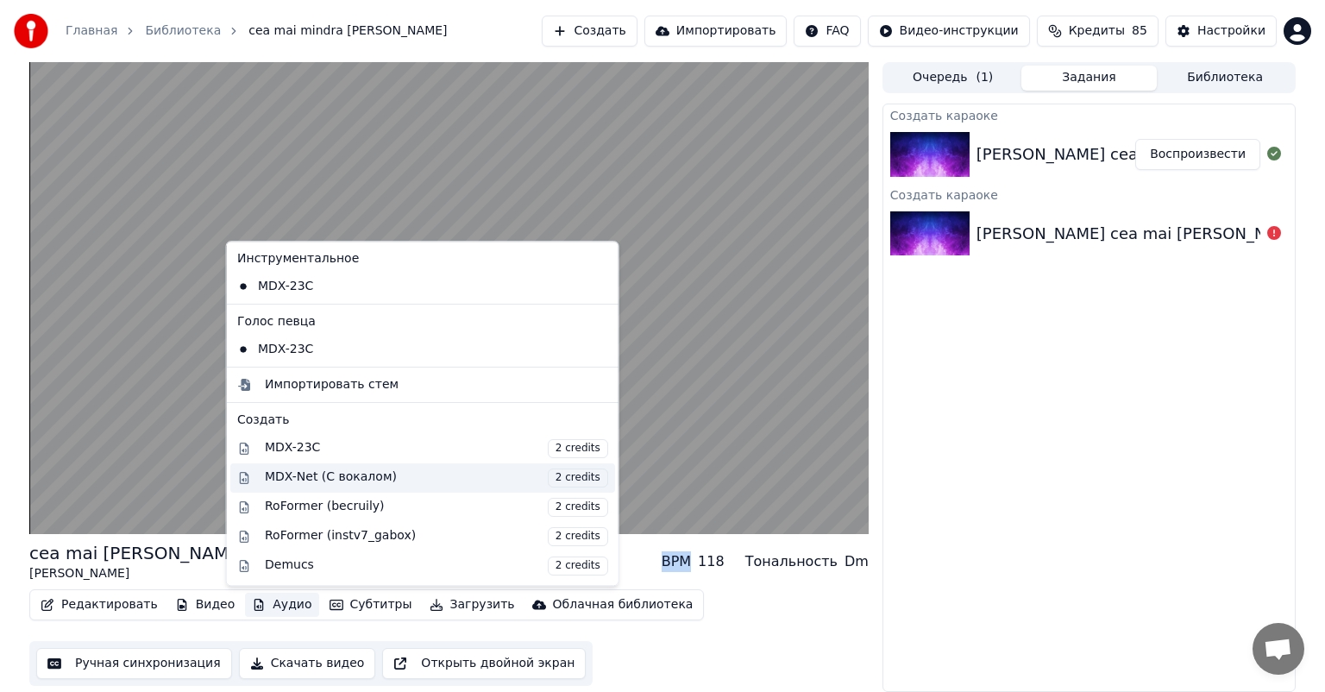
click at [547, 475] on span "2 credits" at bounding box center [577, 478] width 60 height 19
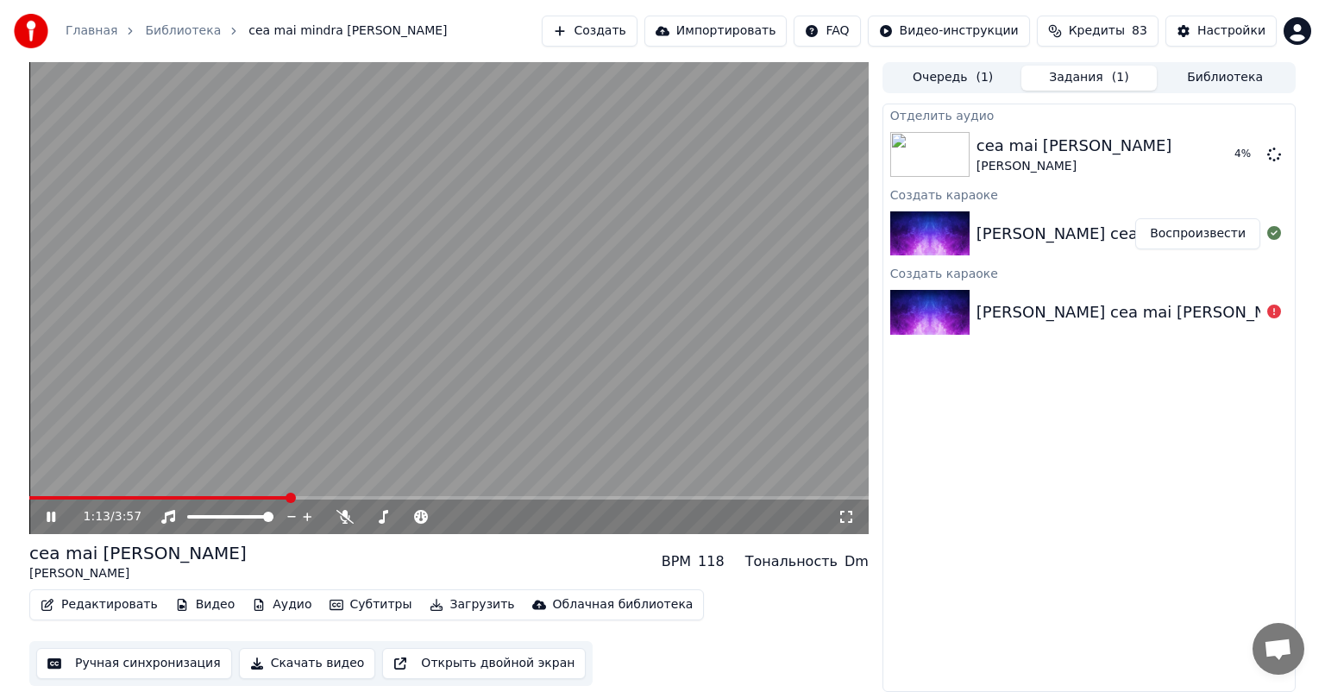
click at [54, 514] on icon at bounding box center [51, 517] width 9 height 10
click at [549, 497] on span at bounding box center [449, 497] width 840 height 3
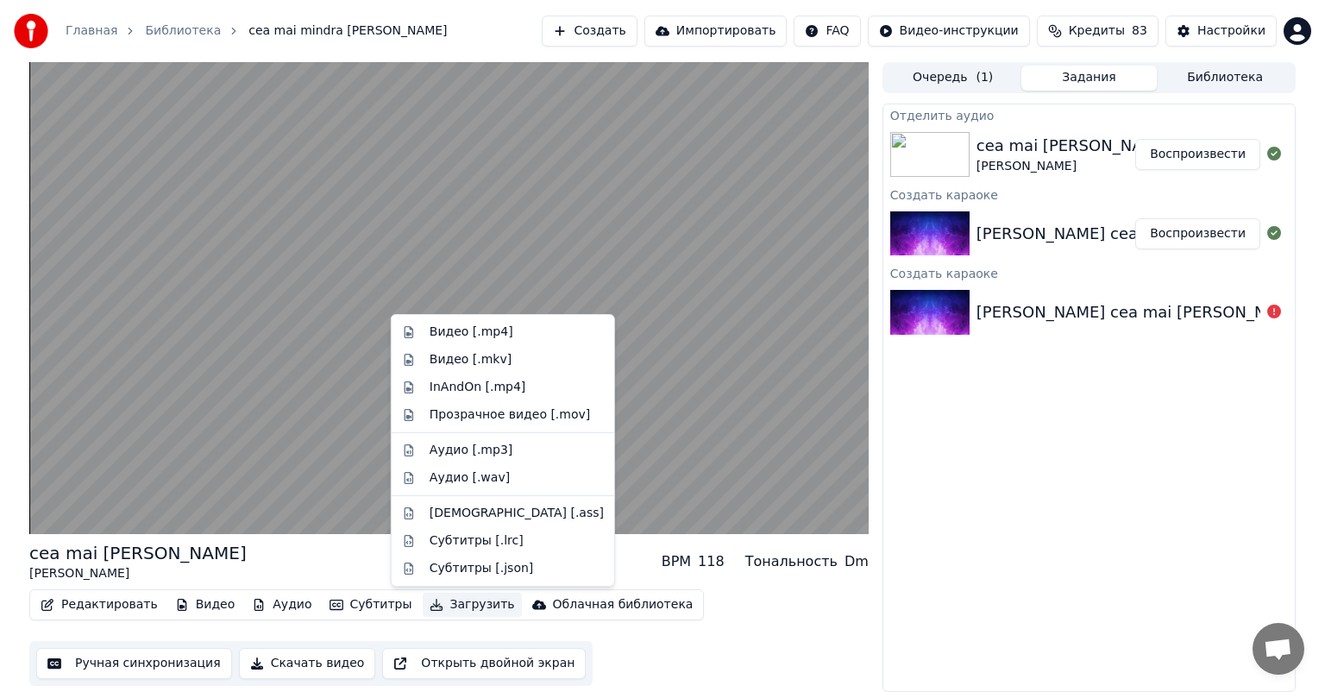
click at [449, 604] on button "Загрузить" at bounding box center [472, 605] width 99 height 24
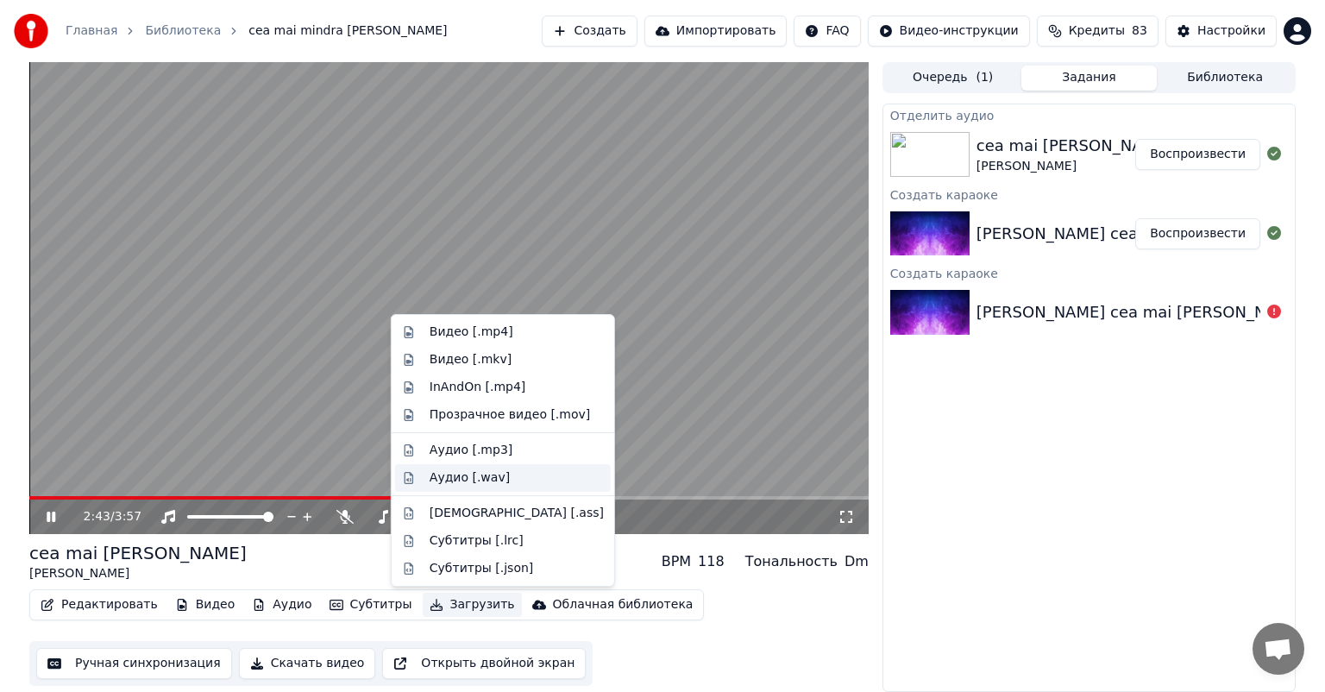
click at [482, 472] on div "Аудио [.wav]" at bounding box center [470, 477] width 80 height 17
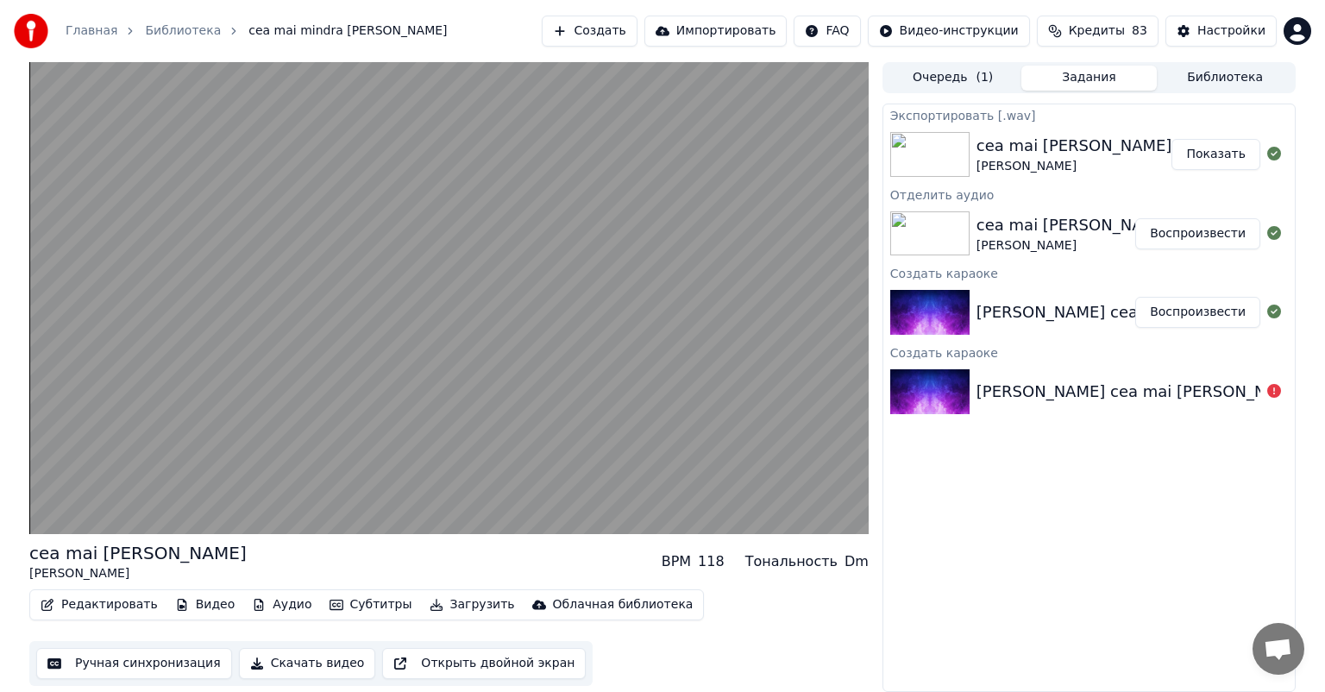
click at [1207, 162] on button "Показать" at bounding box center [1216, 154] width 89 height 31
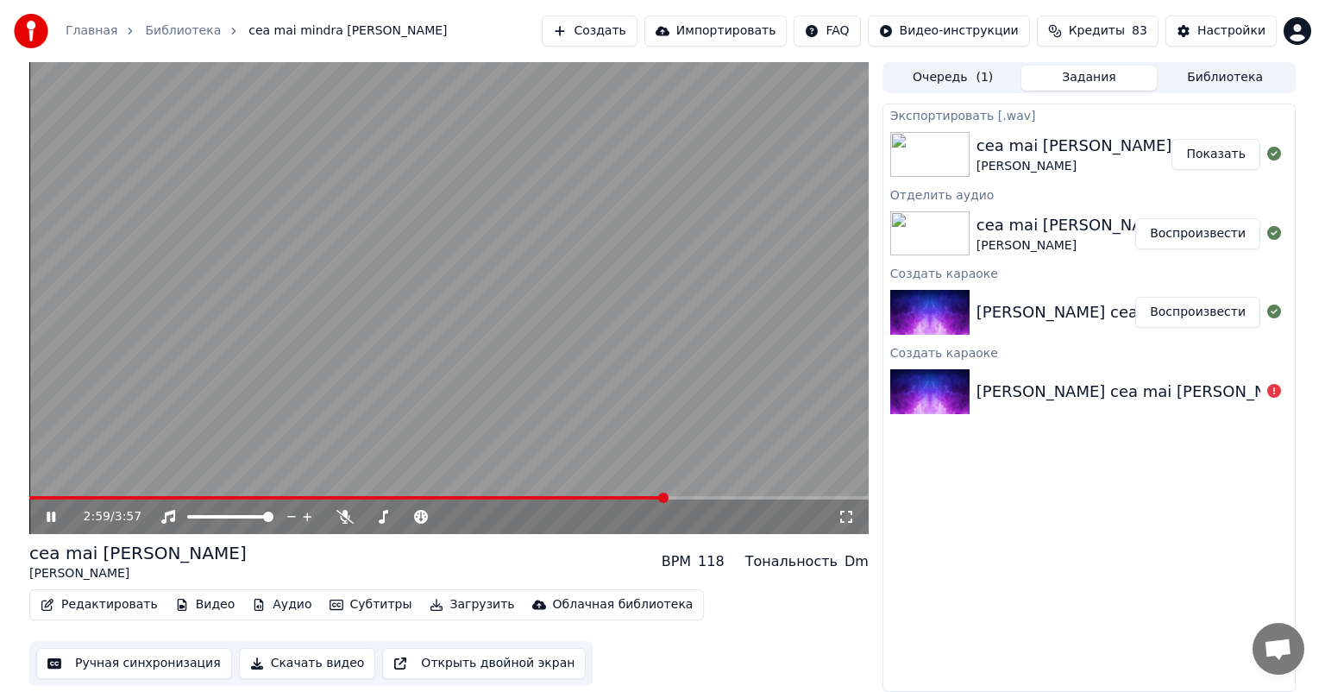
click at [261, 601] on button "Аудио" at bounding box center [281, 605] width 73 height 24
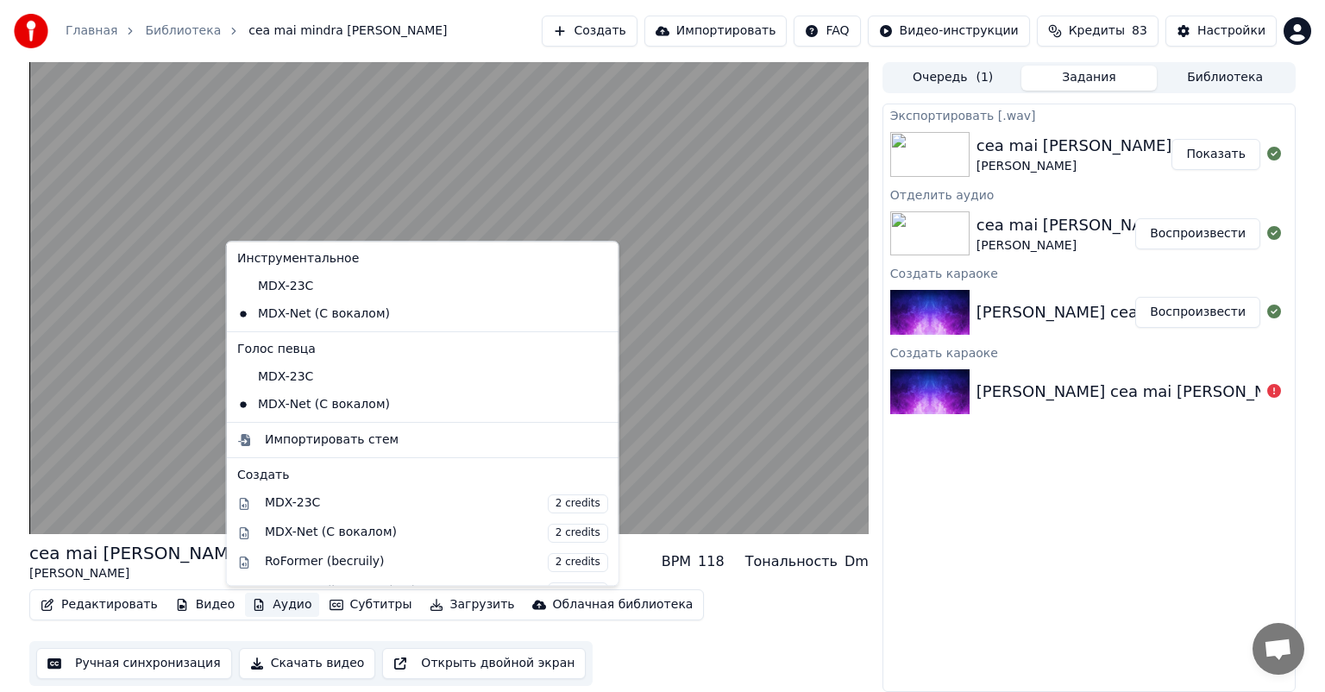
click at [975, 499] on div "Экспортировать [.wav] cea mai mindra [PERSON_NAME] Показать Отделить аудио cea …" at bounding box center [1089, 398] width 413 height 589
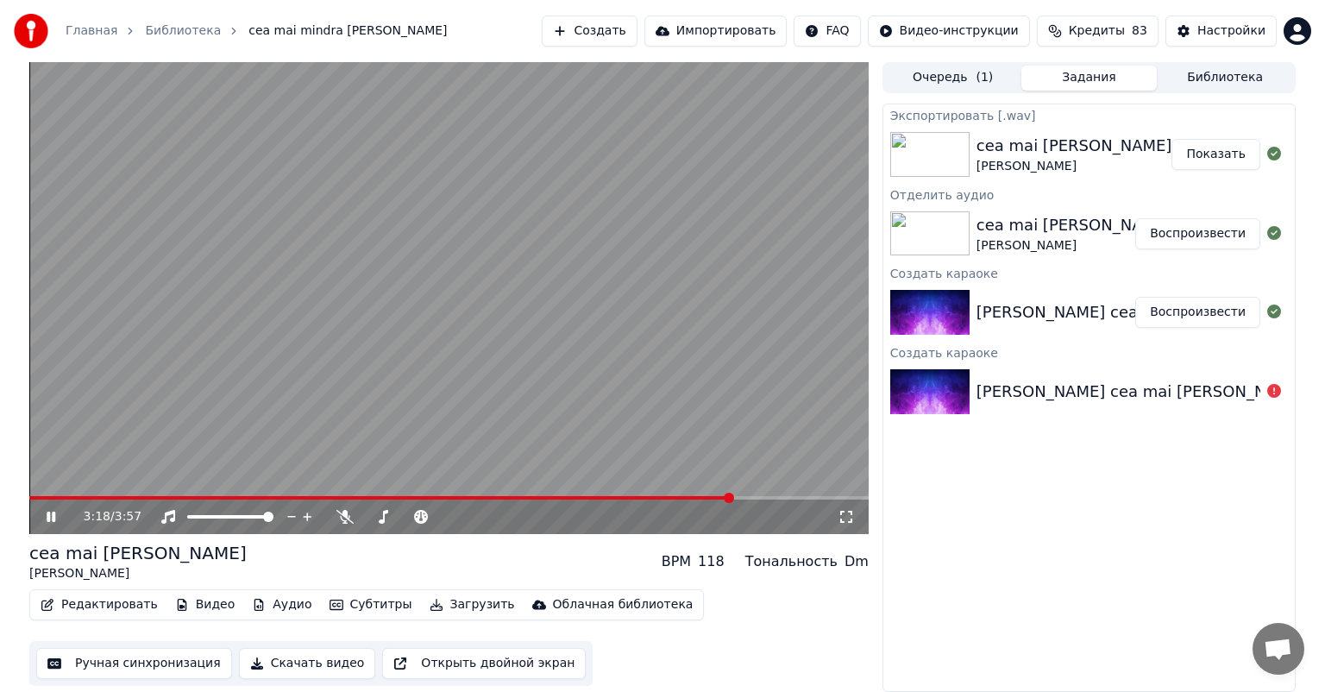
click at [1052, 246] on div "[PERSON_NAME]" at bounding box center [1075, 245] width 196 height 17
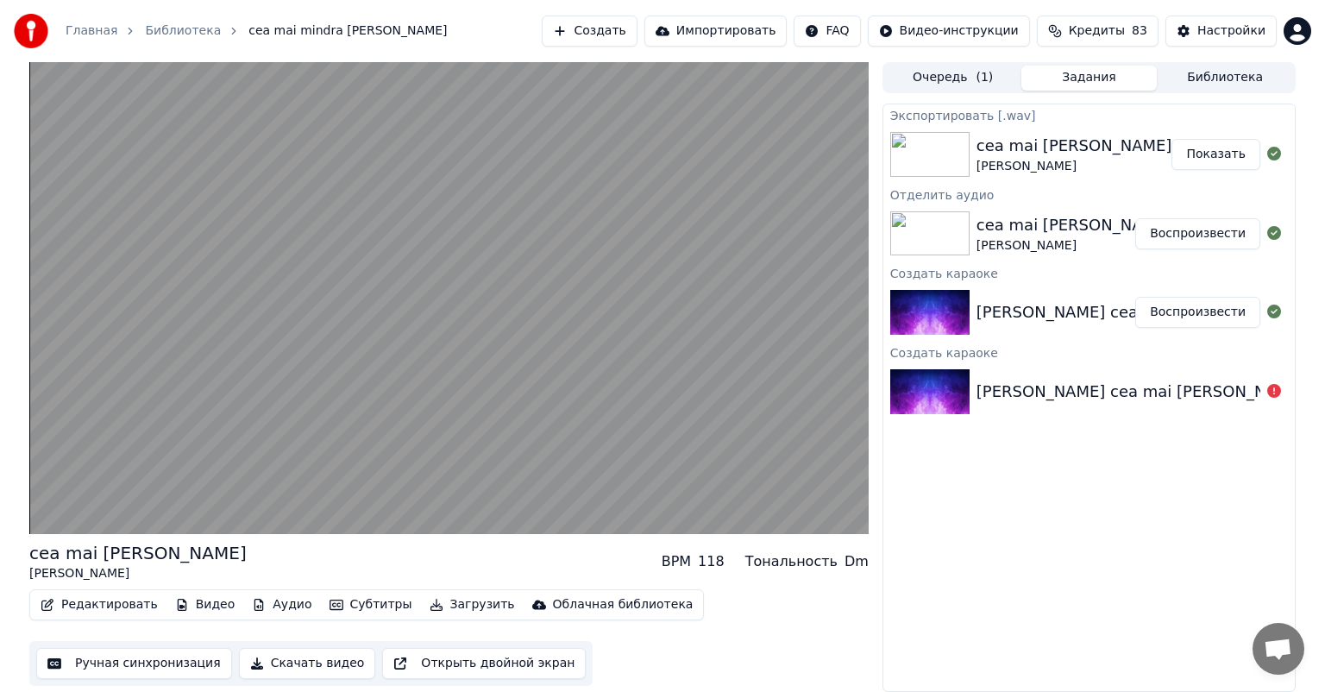
click at [1213, 236] on button "Воспроизвести" at bounding box center [1198, 233] width 125 height 31
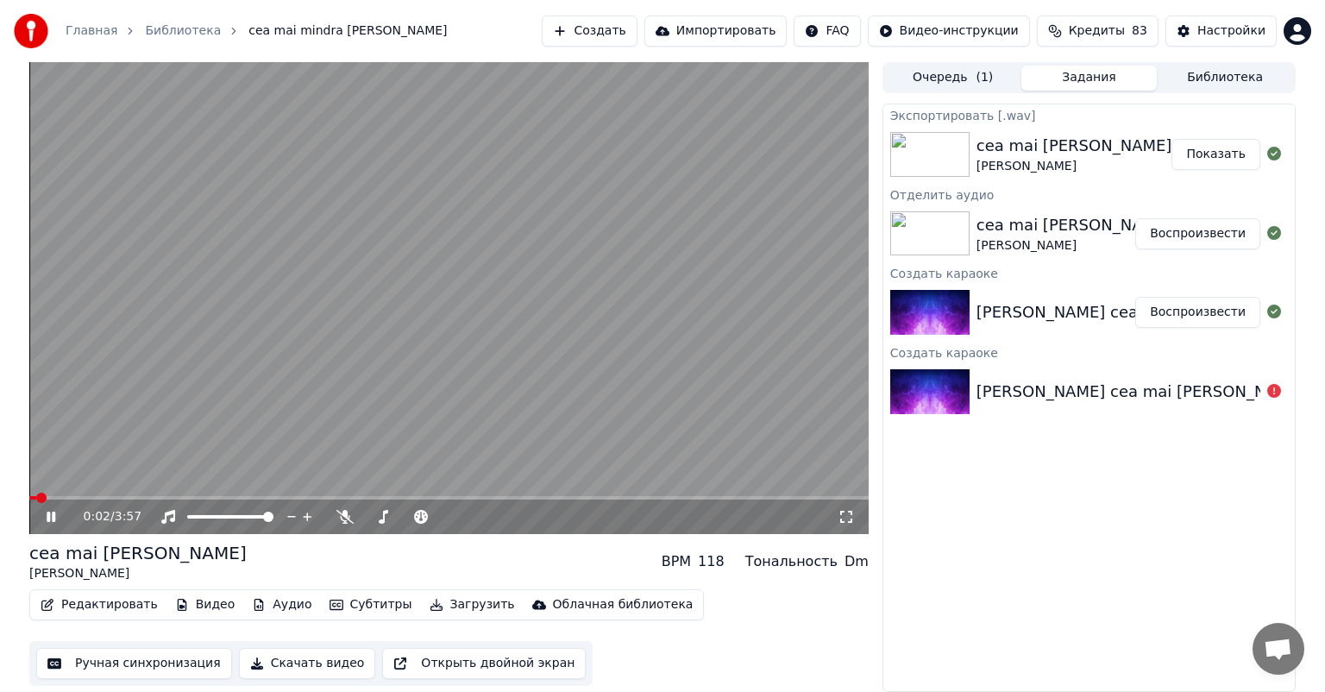
click at [522, 496] on span at bounding box center [449, 497] width 840 height 3
click at [577, 498] on span at bounding box center [449, 497] width 840 height 3
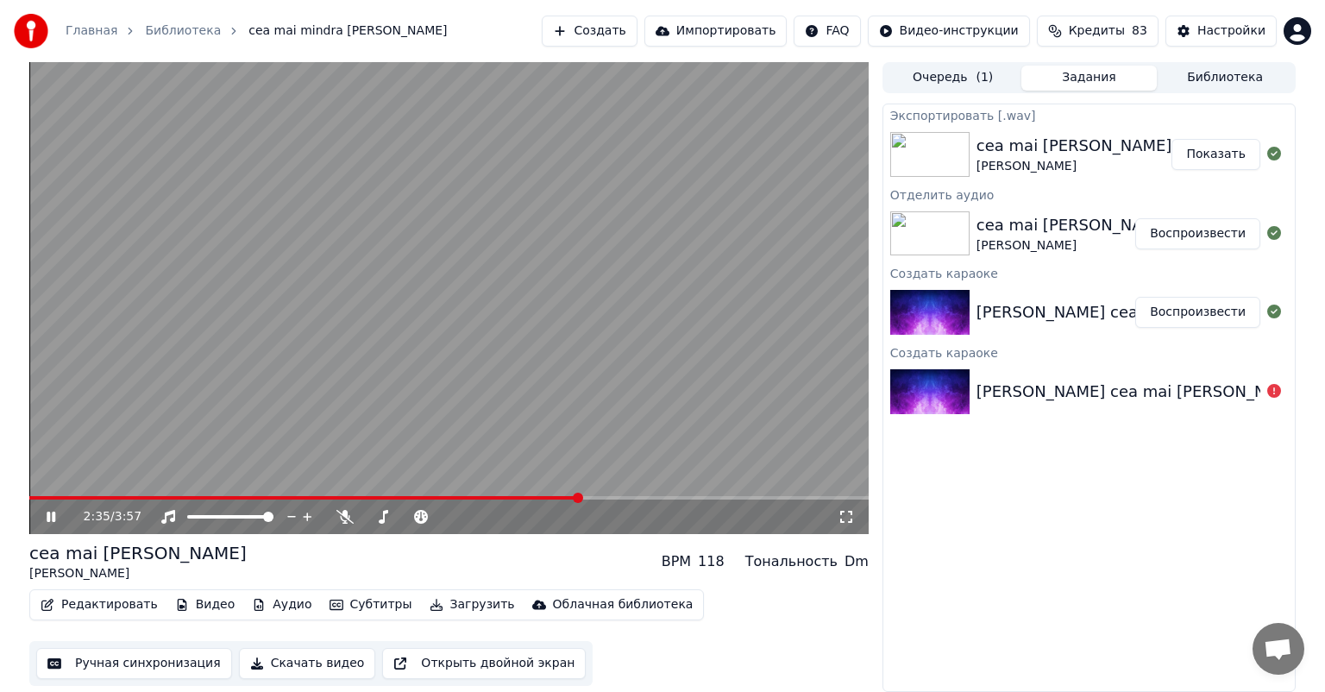
click at [620, 496] on span at bounding box center [449, 497] width 840 height 3
click at [664, 494] on video at bounding box center [449, 298] width 840 height 472
click at [671, 498] on span at bounding box center [449, 497] width 840 height 3
click at [53, 512] on icon at bounding box center [63, 517] width 41 height 14
click at [630, 495] on video at bounding box center [449, 298] width 840 height 472
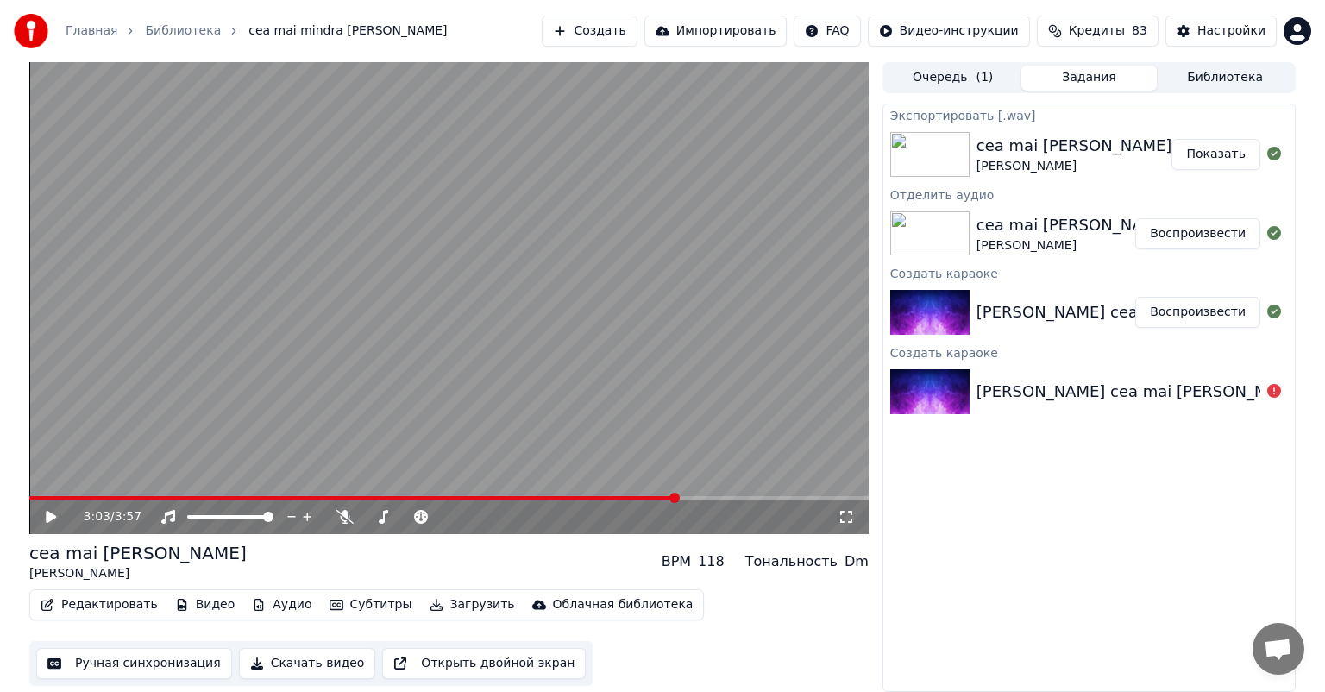
click at [610, 498] on span at bounding box center [353, 497] width 648 height 3
click at [51, 515] on icon at bounding box center [51, 517] width 10 height 12
click at [461, 602] on button "Загрузить" at bounding box center [472, 605] width 99 height 24
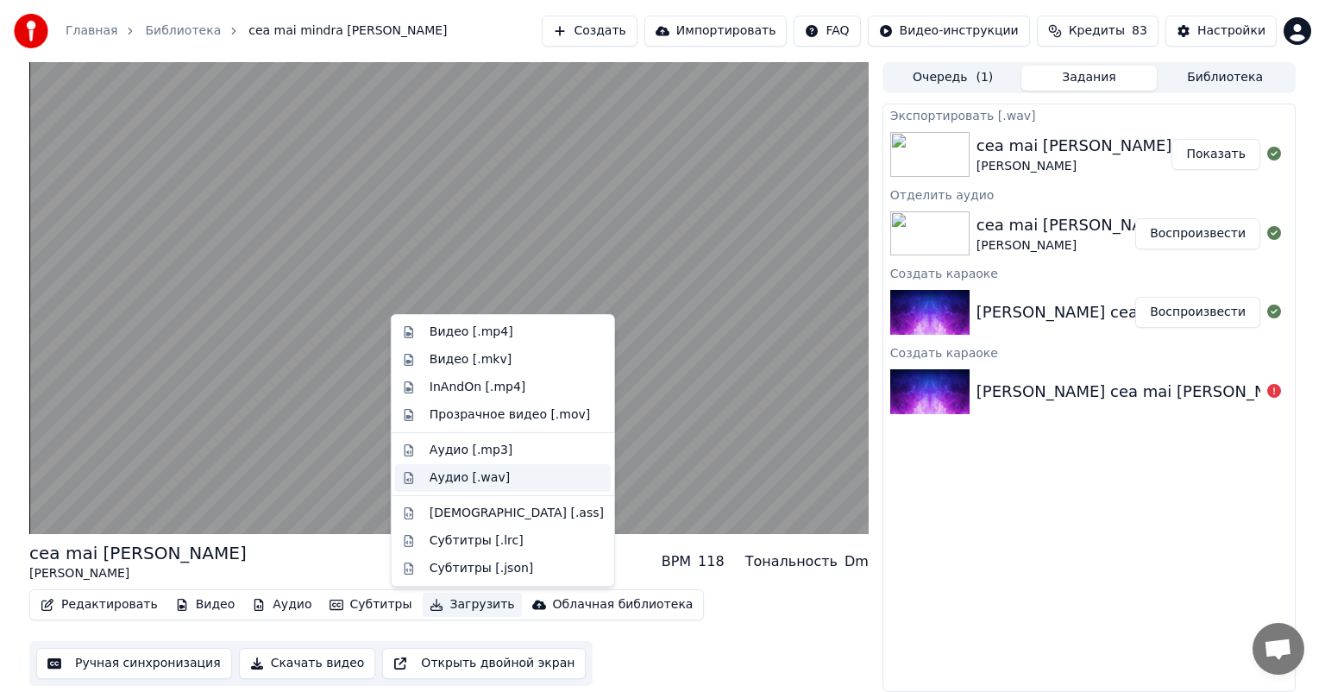
click at [484, 477] on div "Аудио [.wav]" at bounding box center [470, 477] width 80 height 17
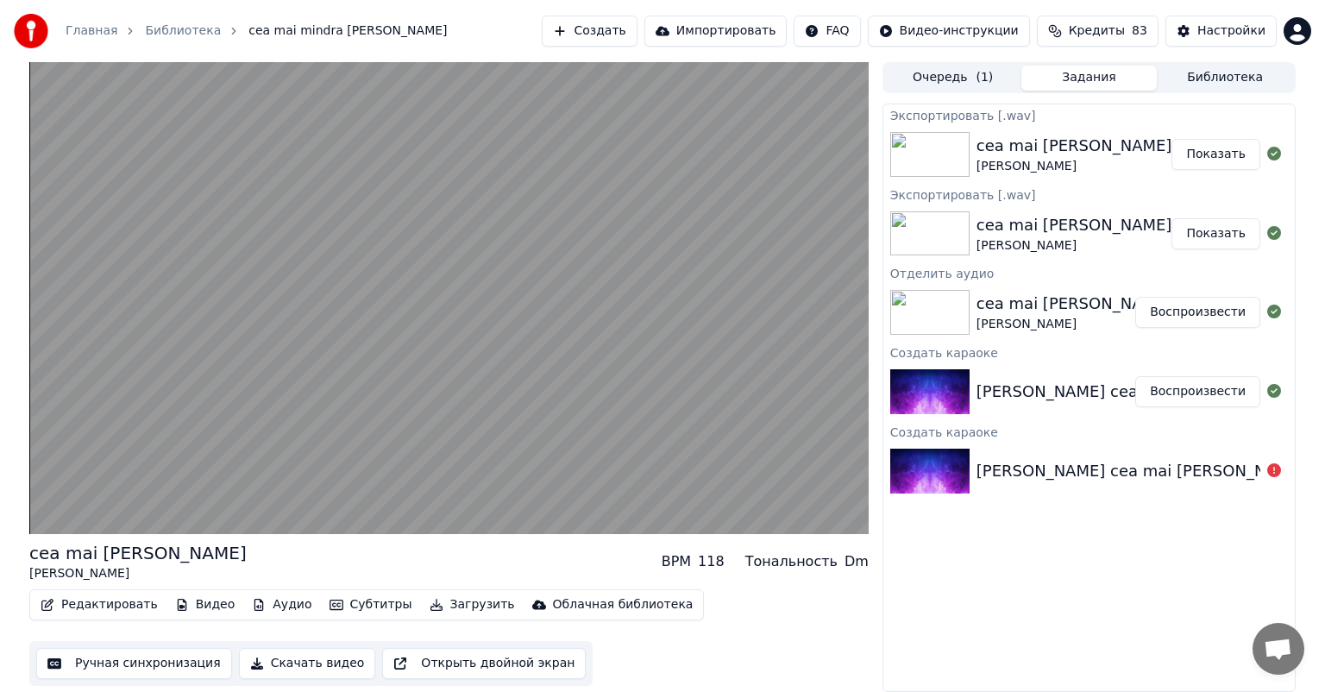
click at [1217, 230] on button "Показать" at bounding box center [1216, 233] width 89 height 31
click at [1049, 137] on div "cea mai [PERSON_NAME]" at bounding box center [1075, 146] width 196 height 24
click at [1156, 153] on div "cea mai mindra [PERSON_NAME]" at bounding box center [1075, 154] width 196 height 41
click at [1033, 150] on div "cea mai [PERSON_NAME]" at bounding box center [1075, 146] width 196 height 24
click at [1022, 233] on div "cea mai [PERSON_NAME]" at bounding box center [1075, 225] width 196 height 24
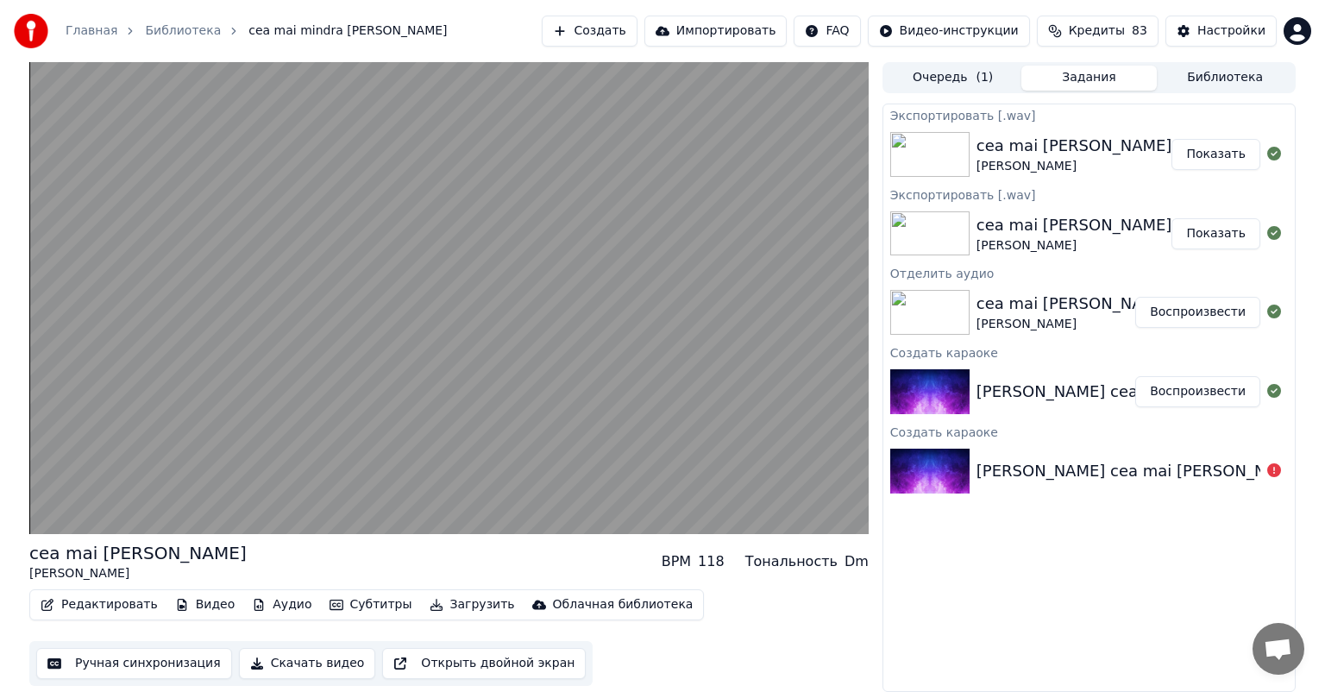
click at [959, 166] on img at bounding box center [930, 154] width 79 height 45
click at [1201, 153] on button "Показать" at bounding box center [1216, 154] width 89 height 31
click at [1201, 225] on button "Показать" at bounding box center [1216, 233] width 89 height 31
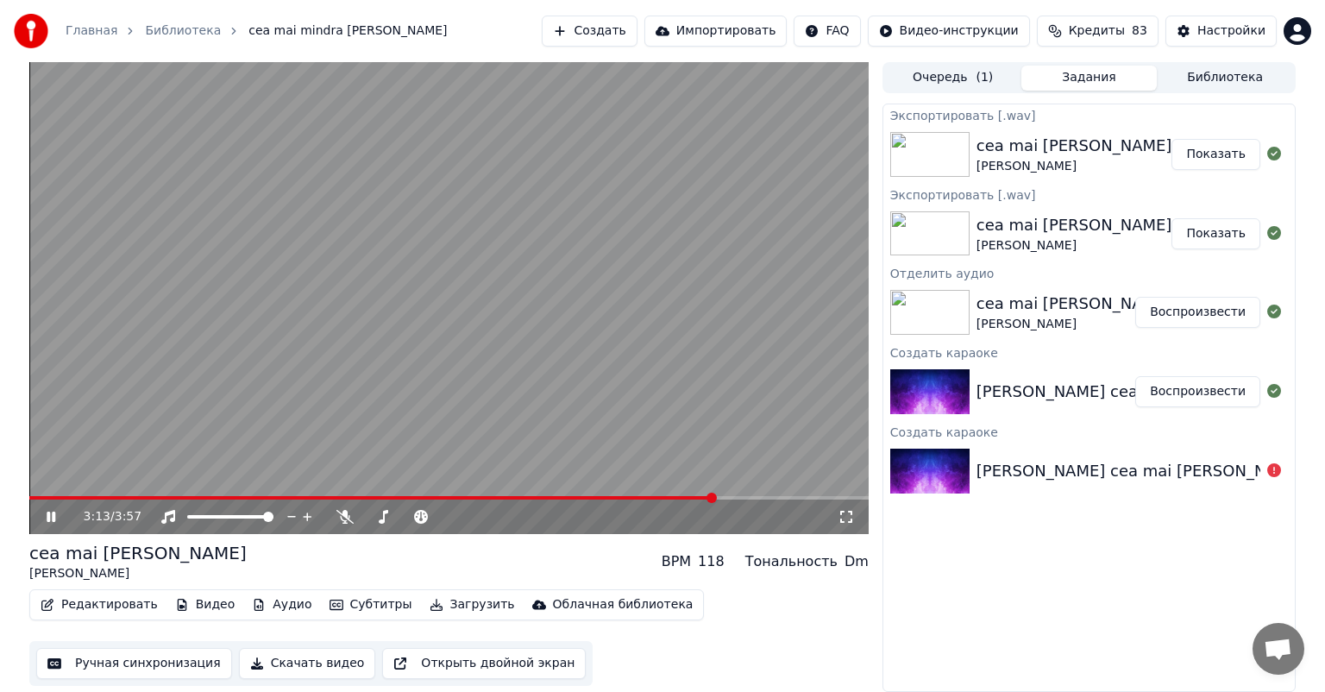
click at [264, 604] on button "Аудио" at bounding box center [281, 605] width 73 height 24
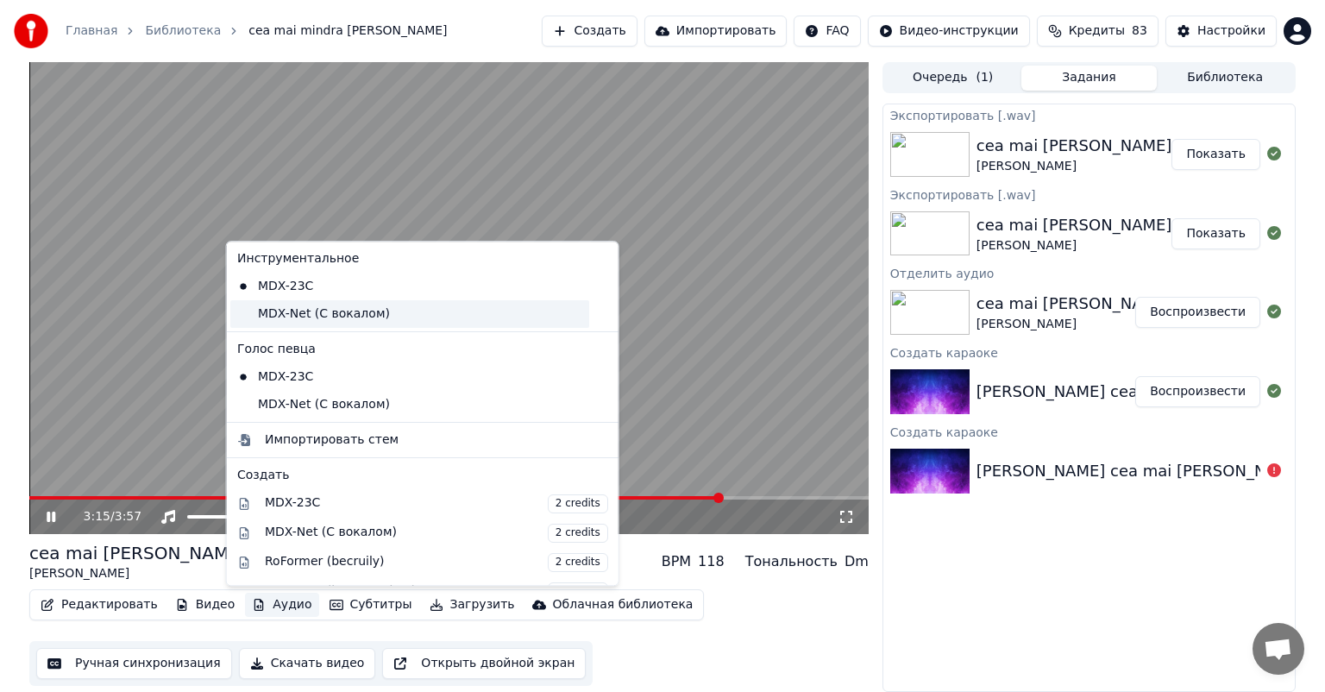
click at [331, 314] on div "MDX-Net (С вокалом)" at bounding box center [409, 314] width 359 height 28
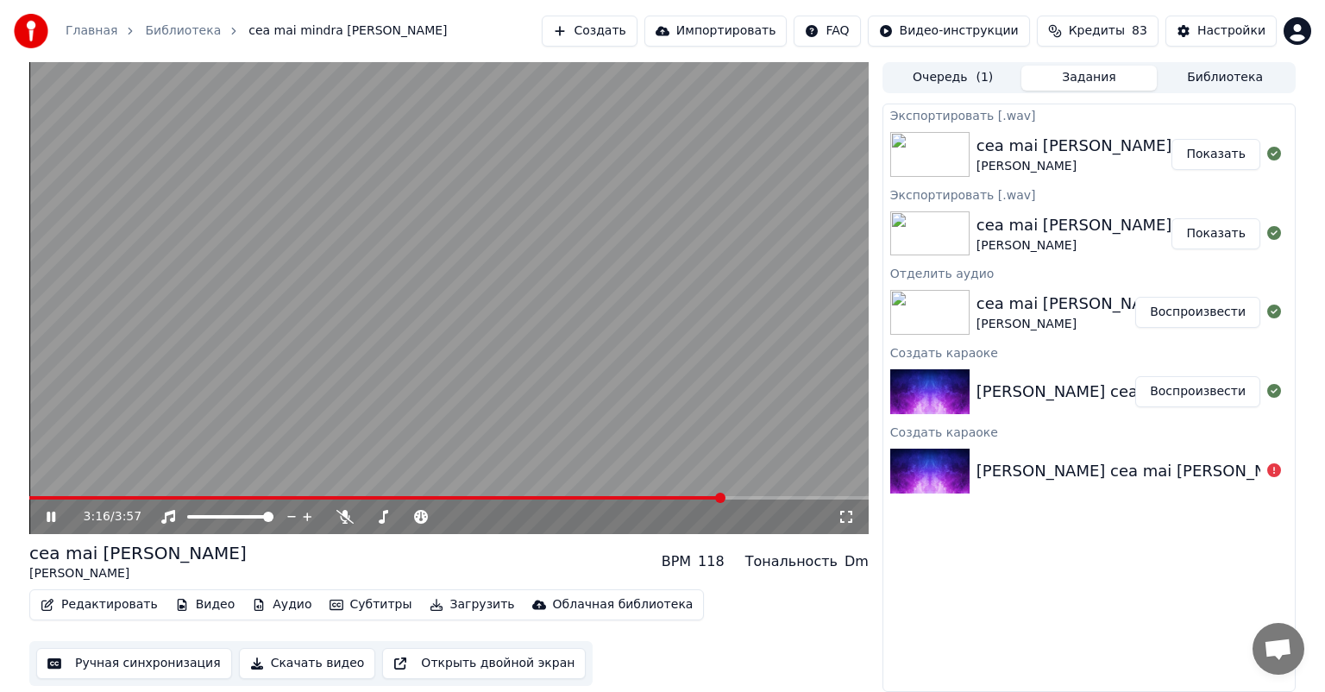
click at [55, 511] on icon at bounding box center [63, 517] width 41 height 14
click at [459, 602] on button "Загрузить" at bounding box center [472, 605] width 99 height 24
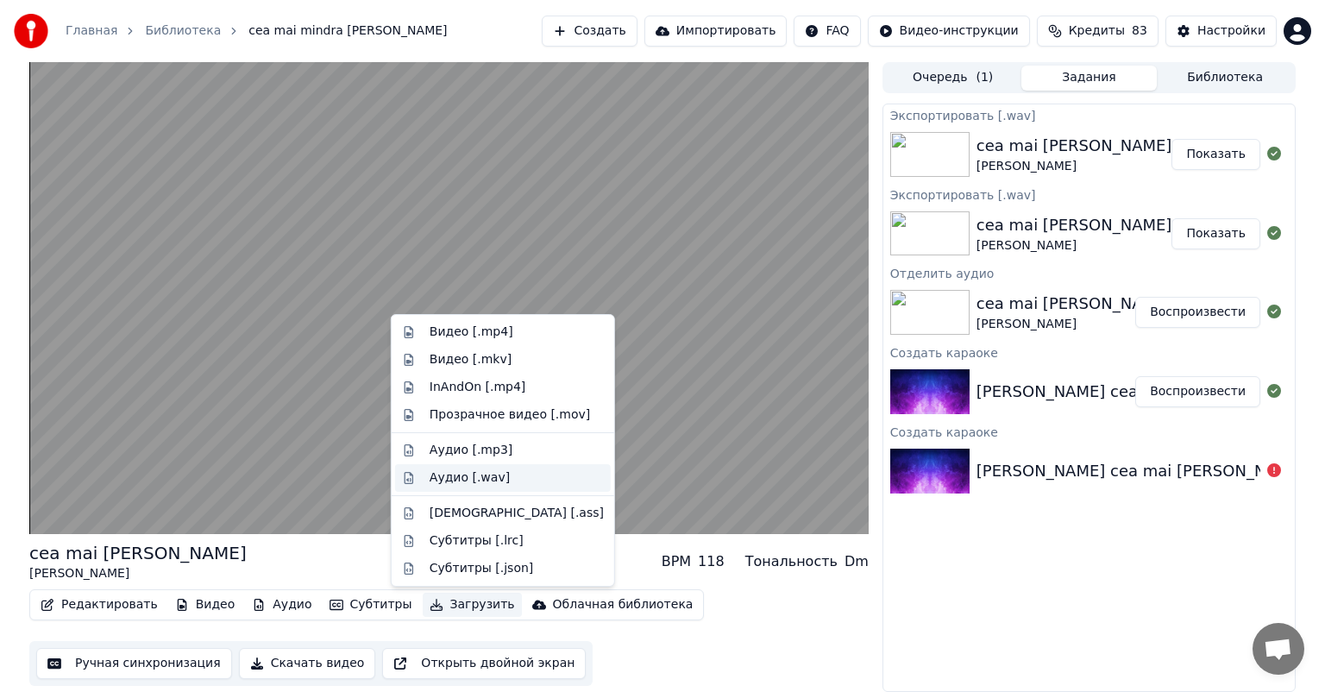
click at [488, 479] on div "Аудио [.wav]" at bounding box center [470, 477] width 80 height 17
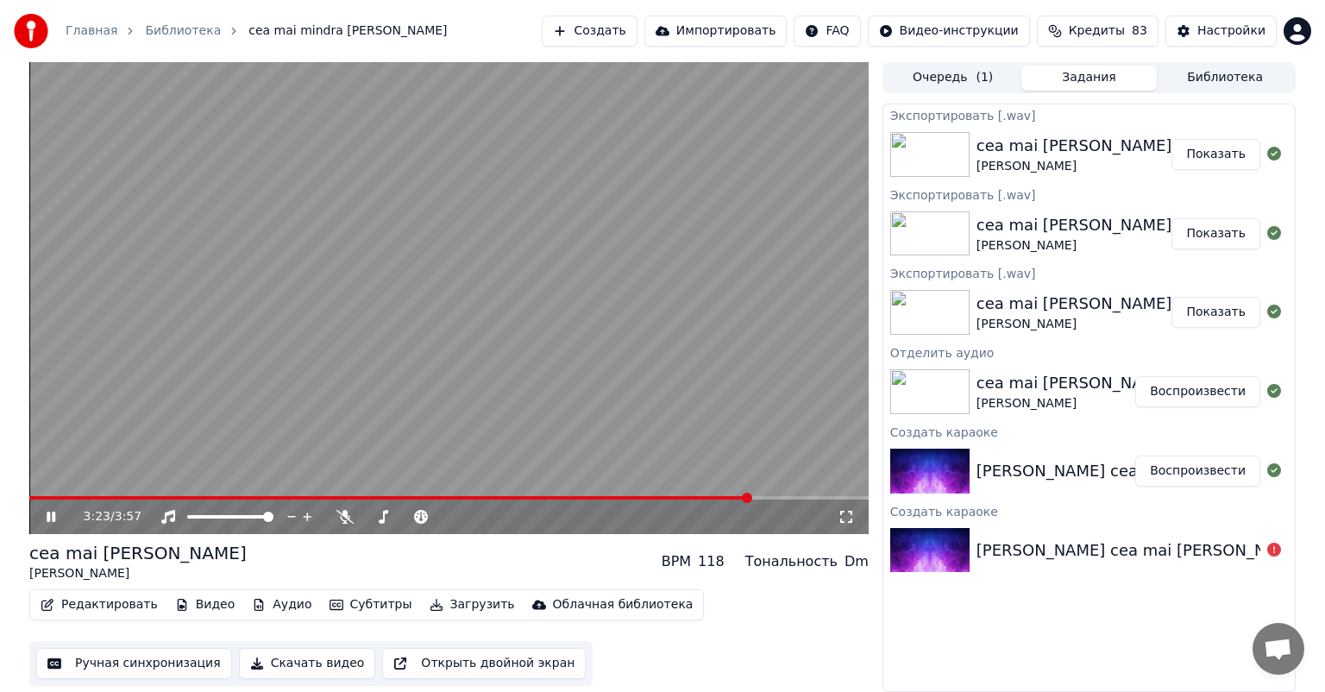
click at [1222, 161] on button "Показать" at bounding box center [1216, 154] width 89 height 31
click at [247, 312] on video at bounding box center [449, 298] width 840 height 472
click at [260, 606] on button "Аудио" at bounding box center [281, 605] width 73 height 24
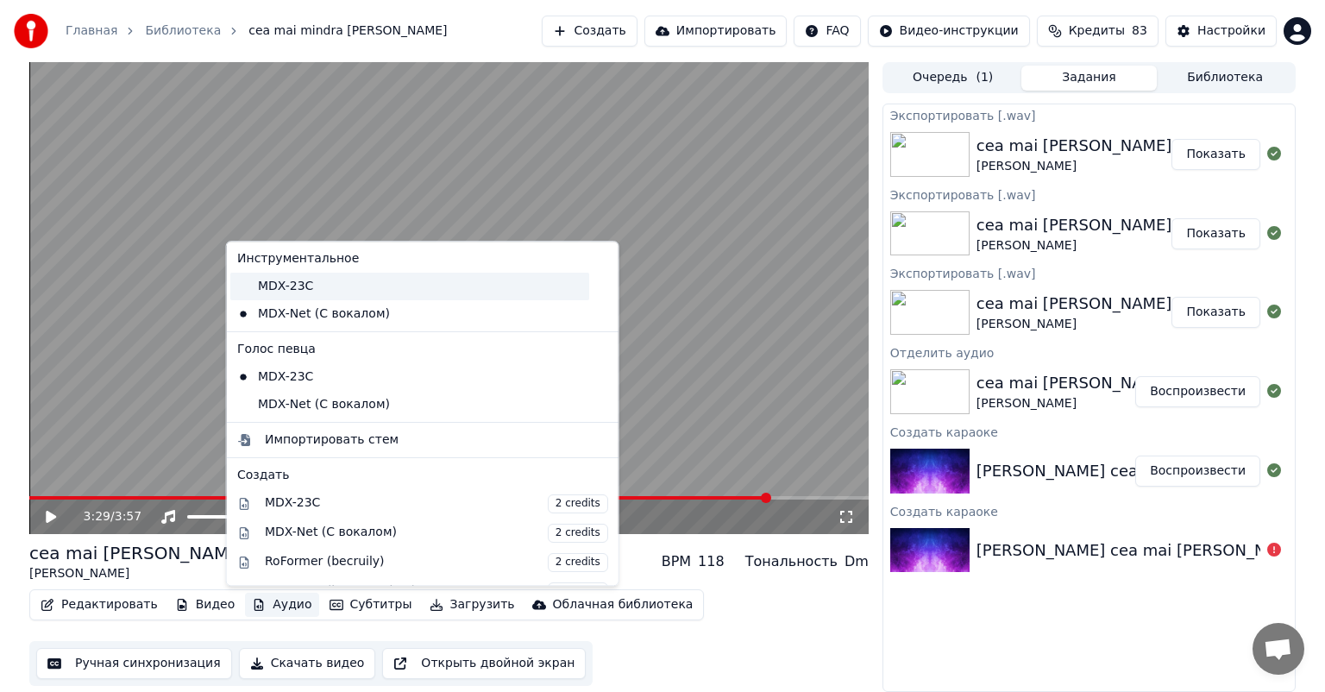
click at [313, 289] on div "MDX-23C" at bounding box center [409, 287] width 359 height 28
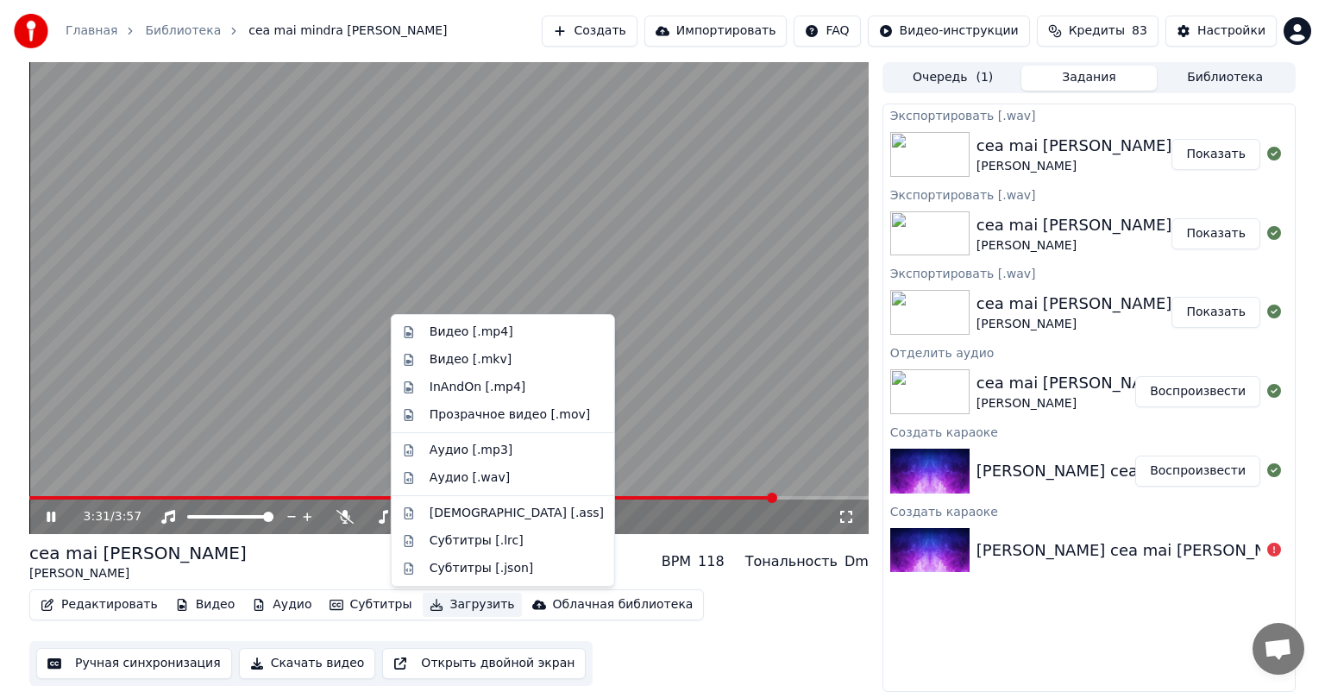
click at [464, 604] on button "Загрузить" at bounding box center [472, 605] width 99 height 24
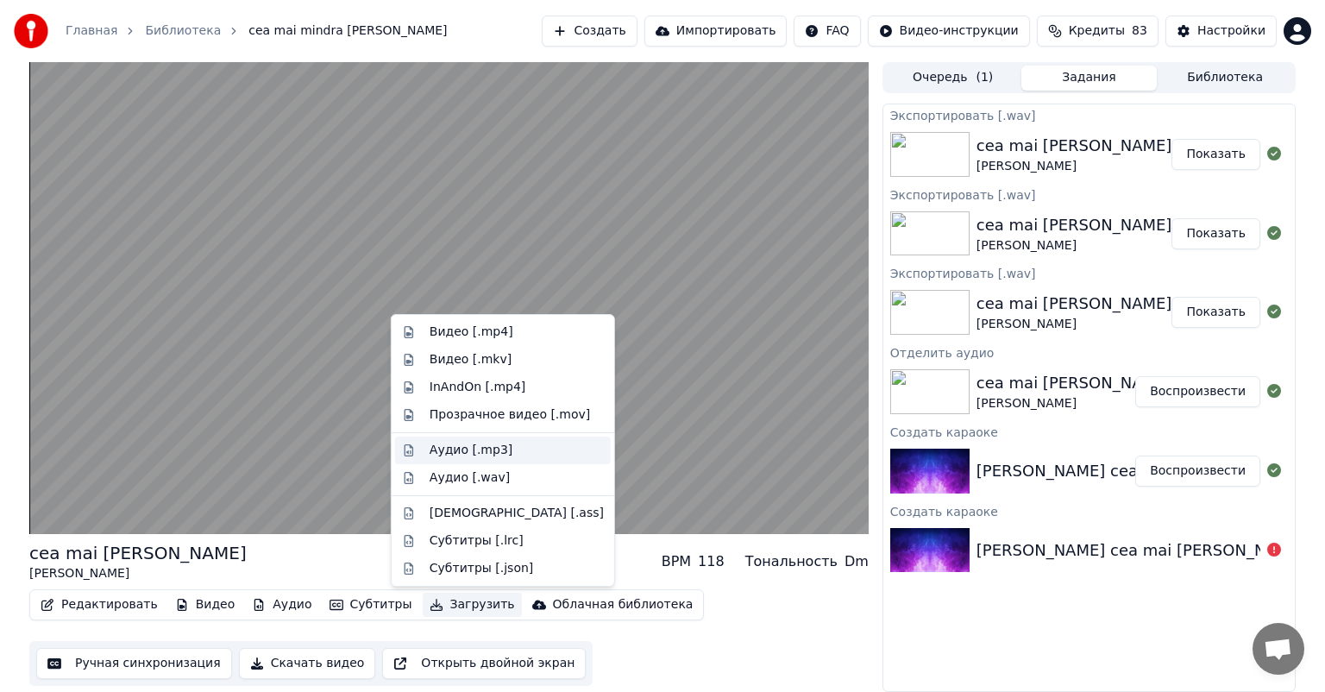
click at [500, 458] on div "Аудио [.mp3]" at bounding box center [471, 450] width 83 height 17
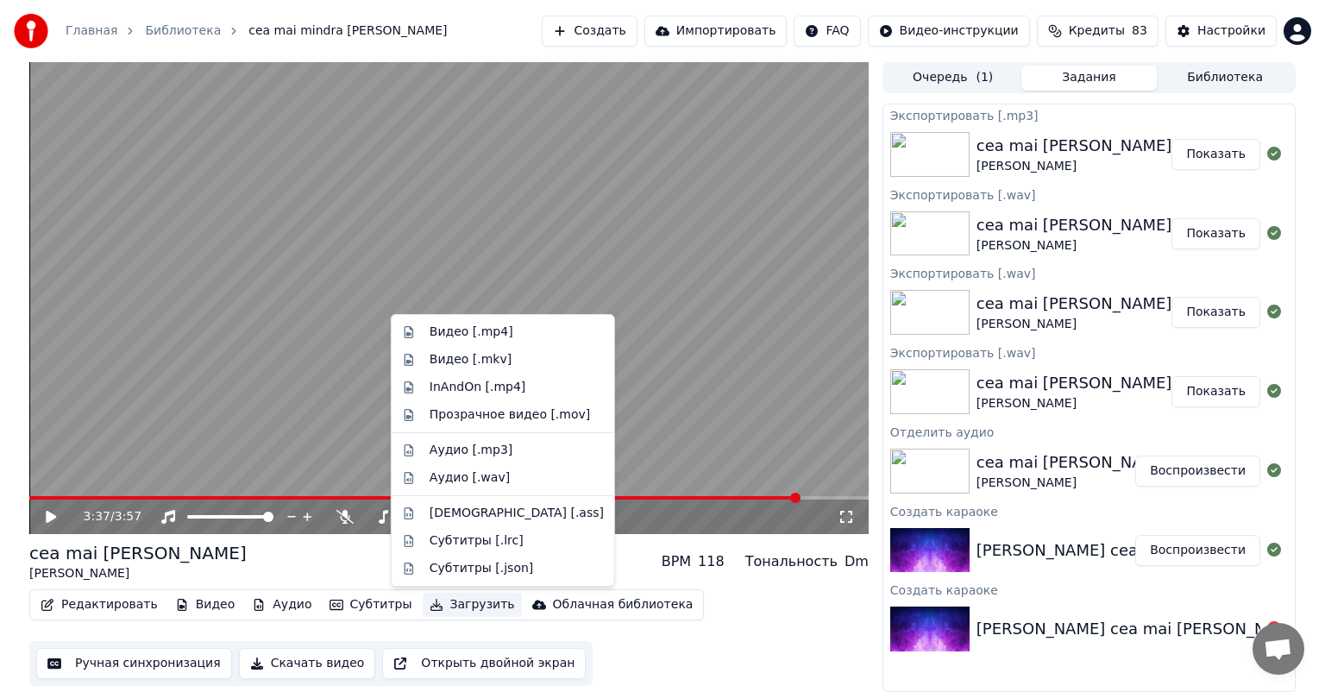
click at [1225, 232] on button "Показать" at bounding box center [1216, 233] width 89 height 31
